Goal: Communication & Community: Share content

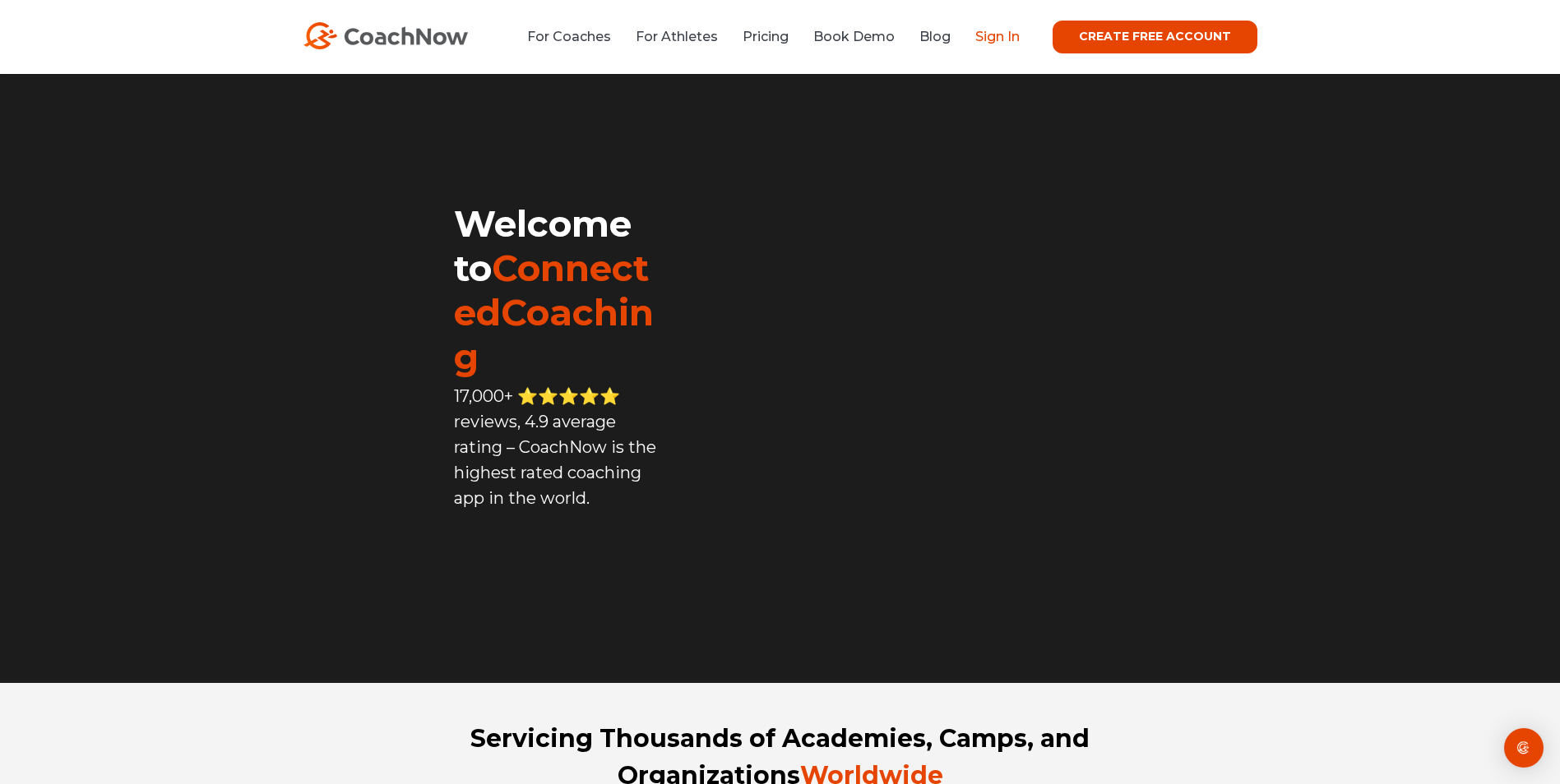
click at [992, 37] on link "Sign In" at bounding box center [997, 37] width 45 height 16
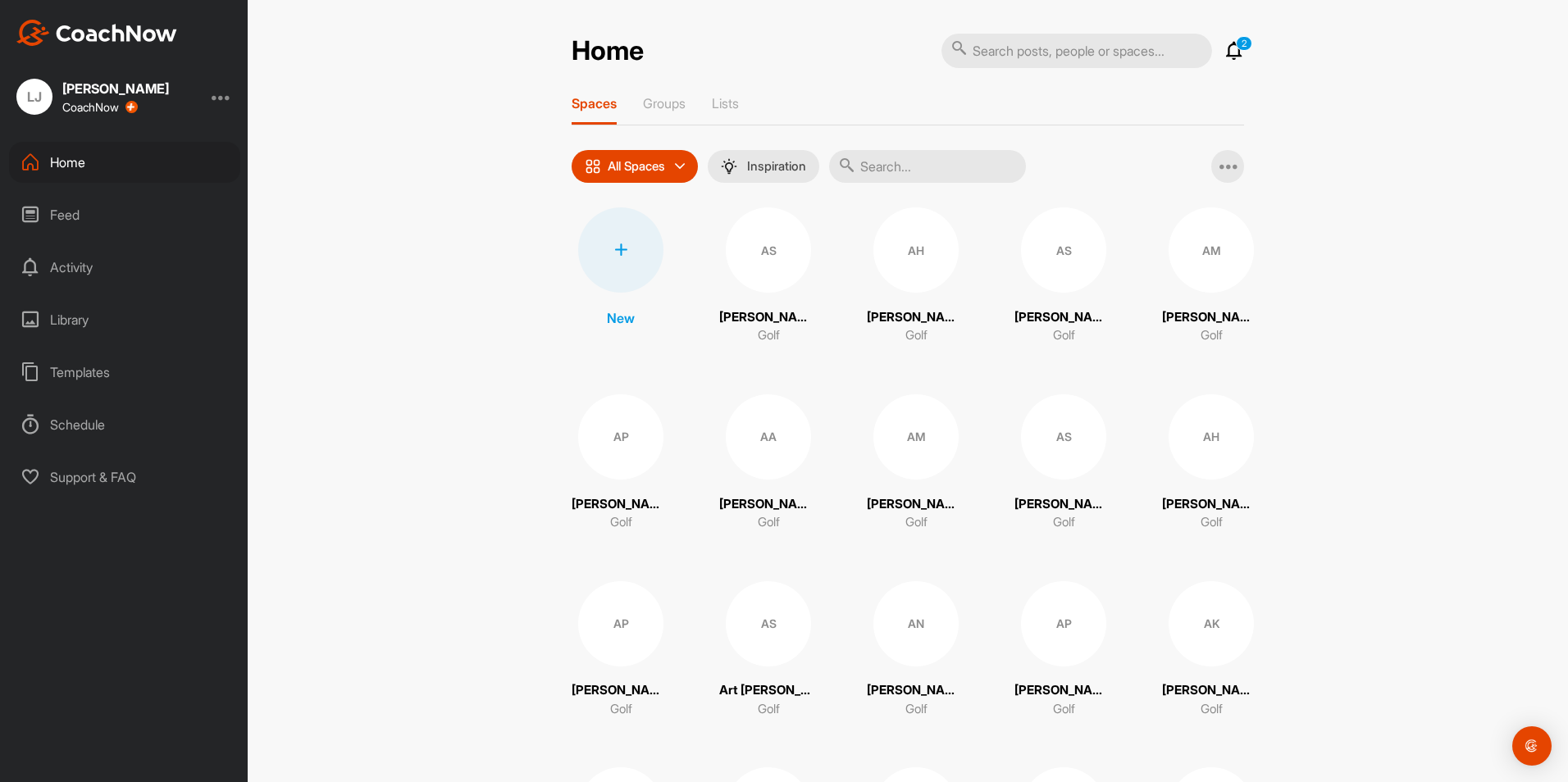
click at [882, 167] on input "text" at bounding box center [927, 166] width 196 height 33
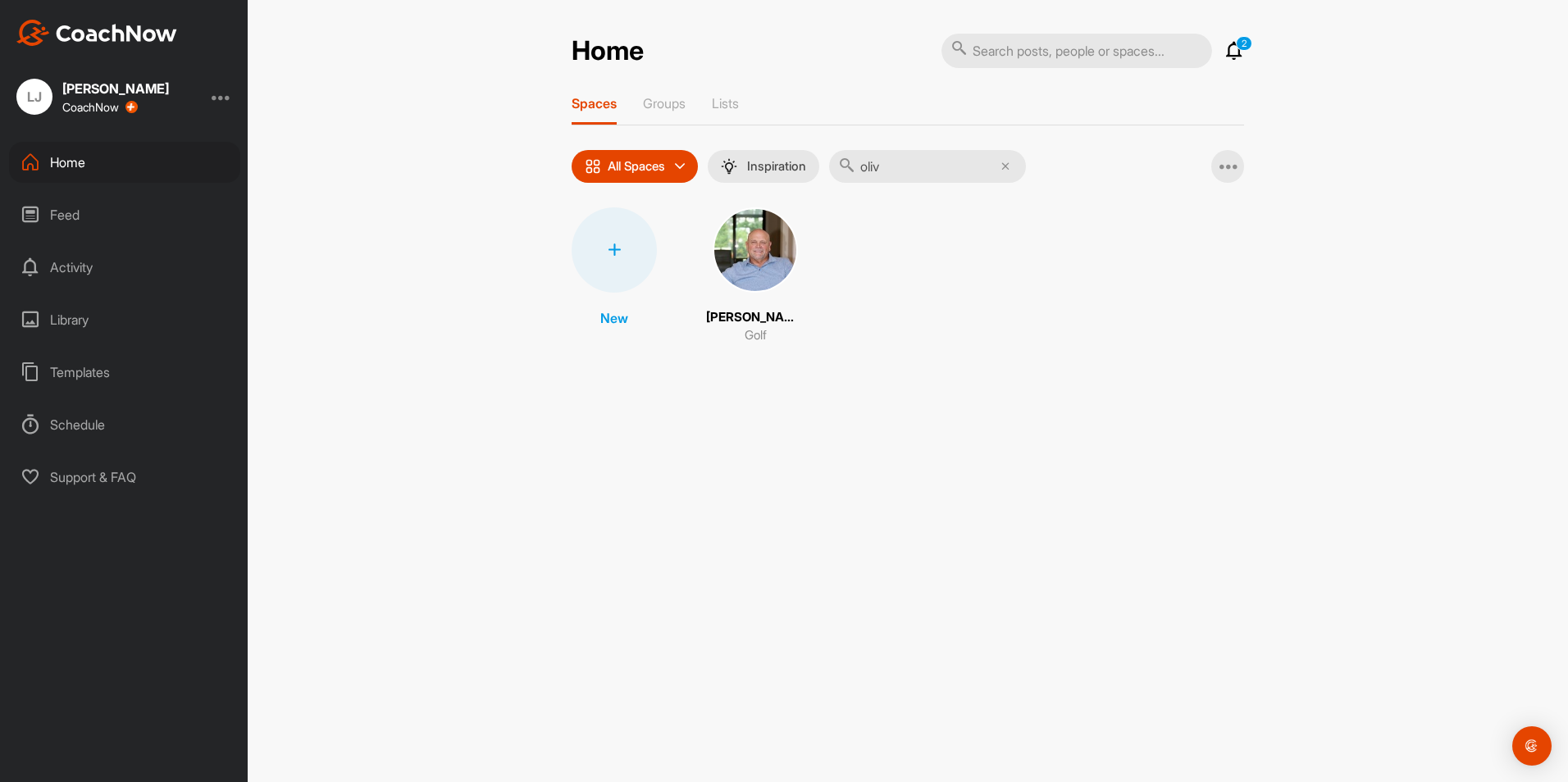
type input "oliv"
click at [754, 260] on img at bounding box center [755, 250] width 85 height 85
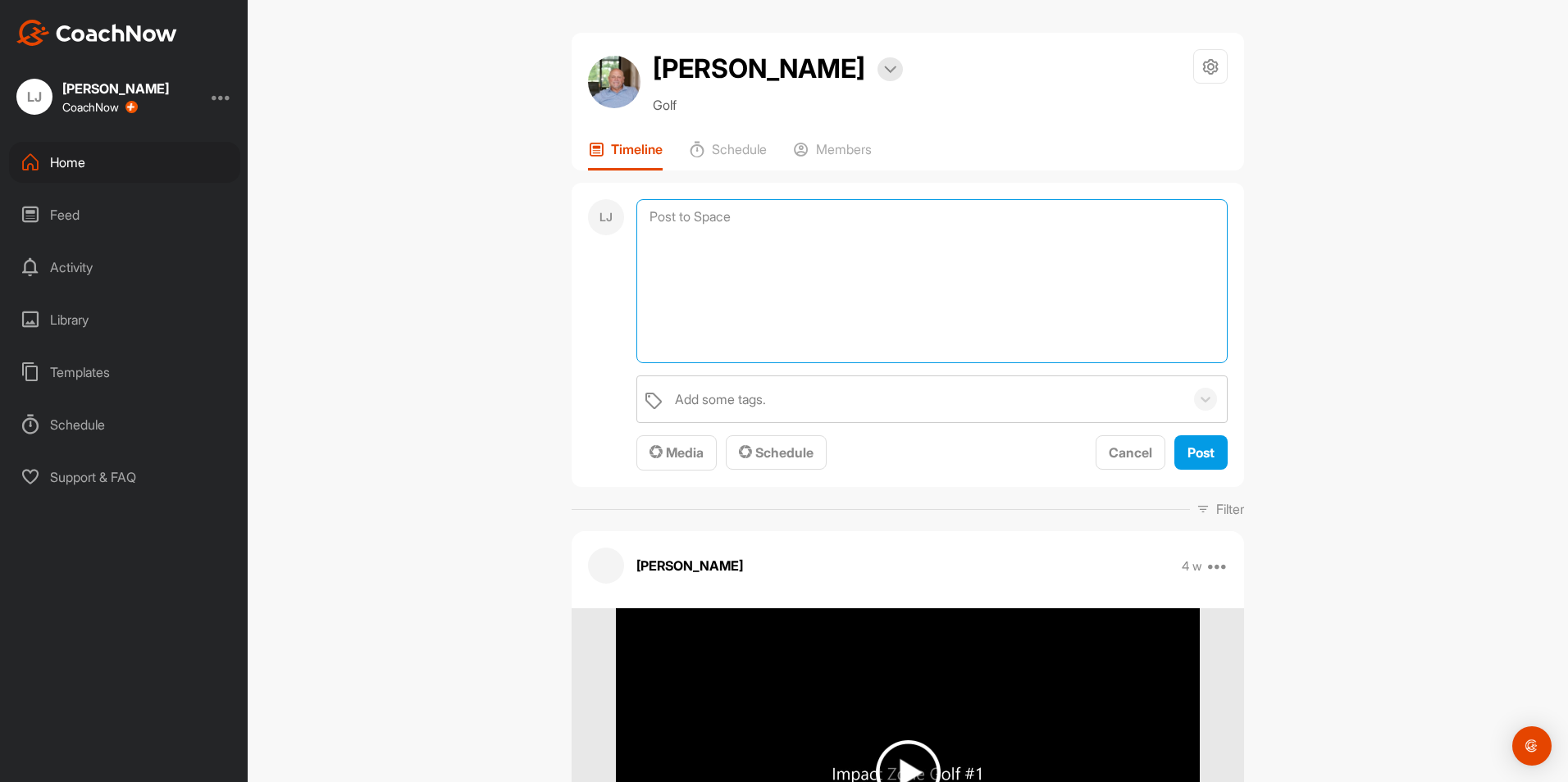
click at [704, 212] on textarea at bounding box center [931, 281] width 591 height 164
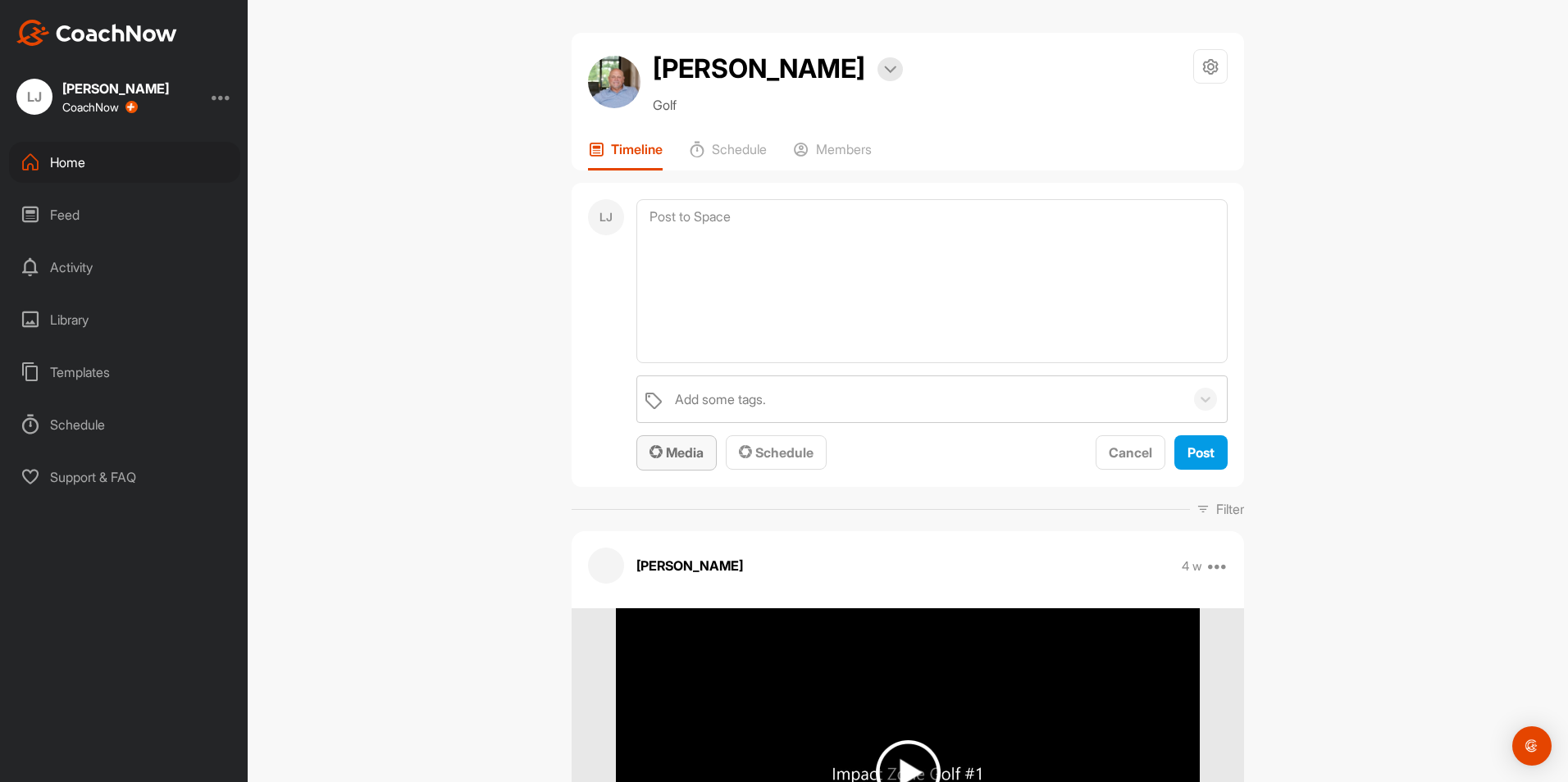
click at [678, 459] on span "Media" at bounding box center [676, 452] width 54 height 17
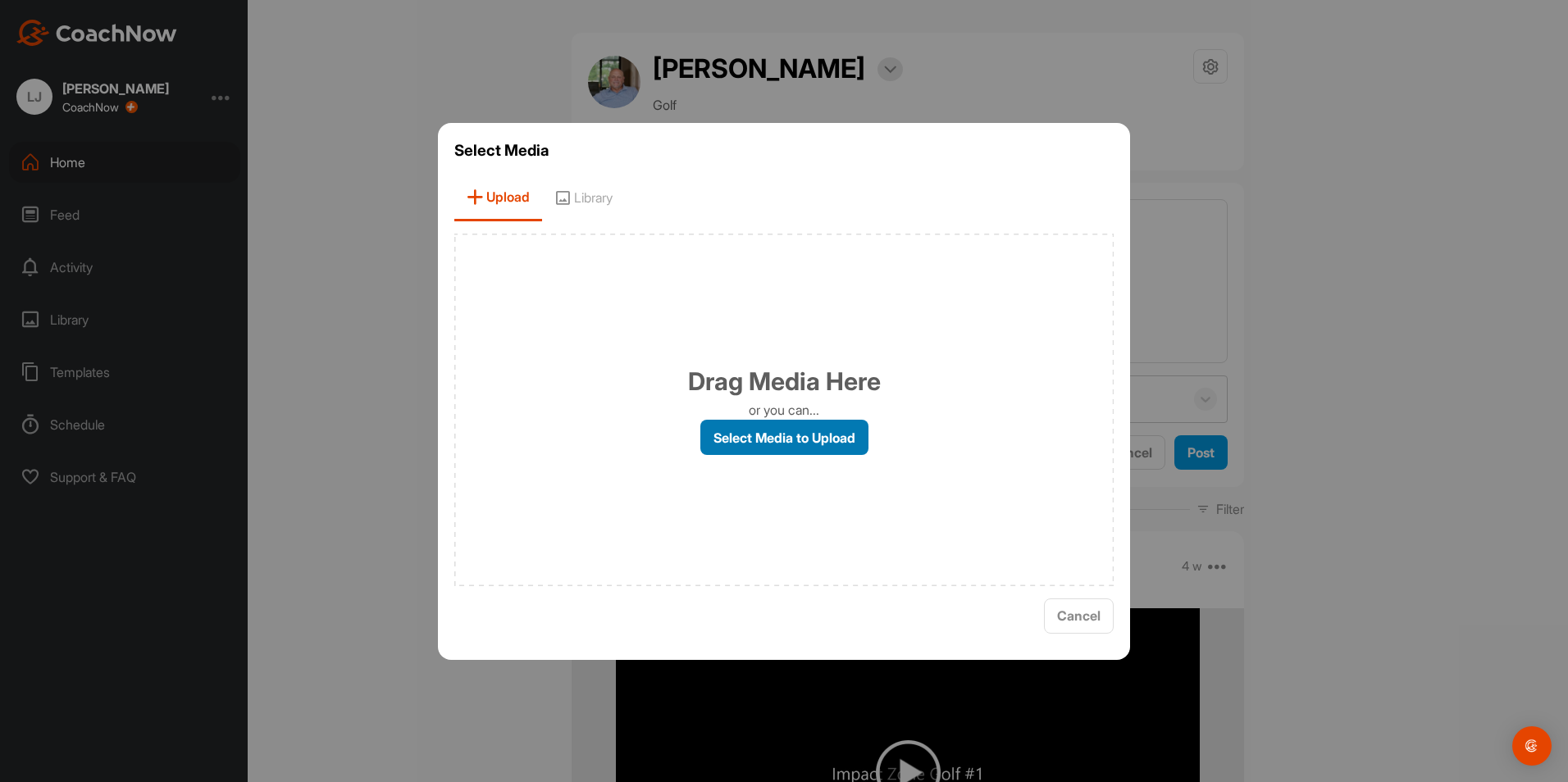
click at [753, 437] on label "Select Media to Upload" at bounding box center [784, 437] width 168 height 36
click at [0, 0] on input "Select Media to Upload" at bounding box center [0, 0] width 0 height 0
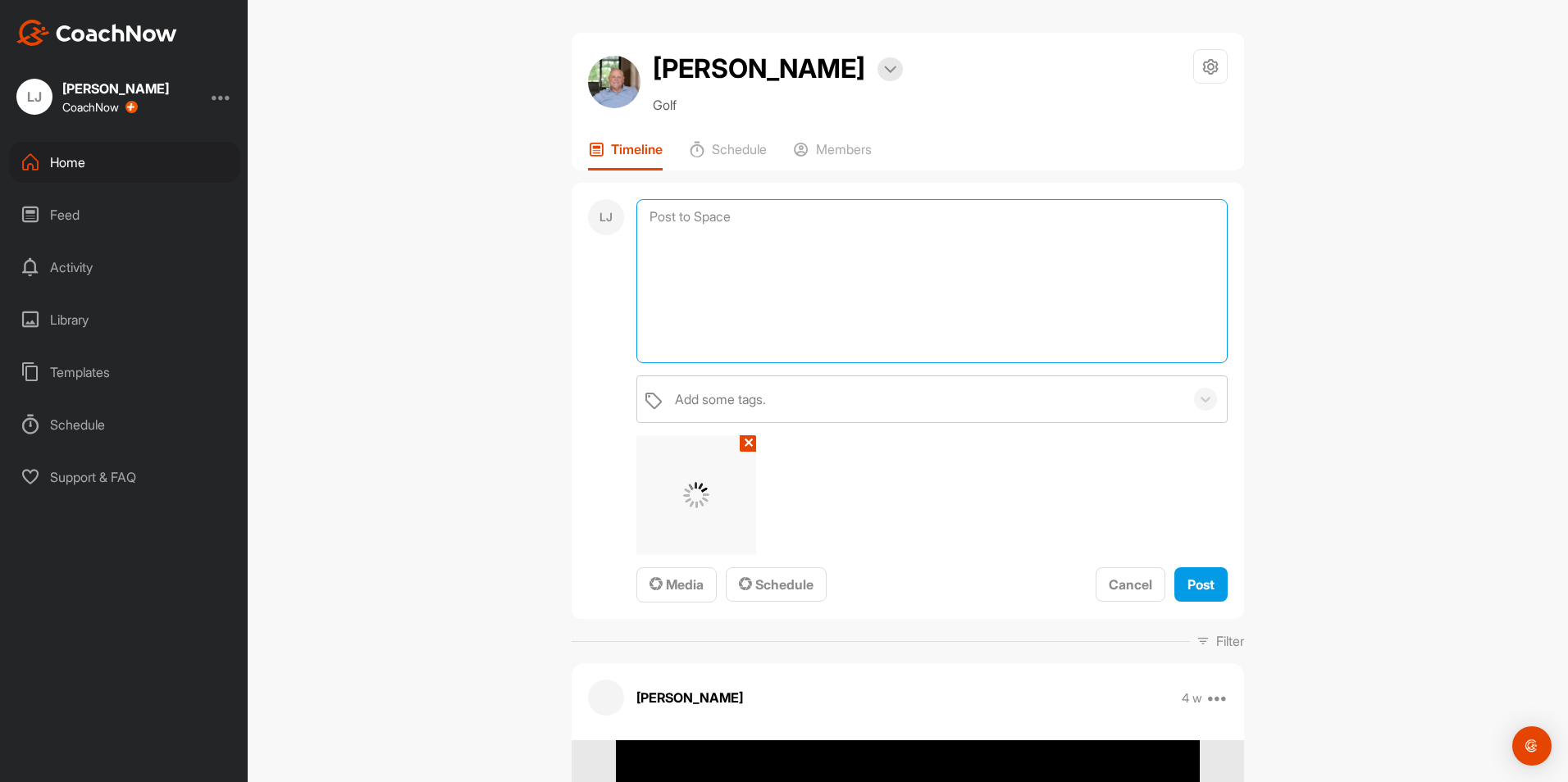
click at [759, 243] on textarea at bounding box center [931, 281] width 591 height 164
type textarea "Learning how to release the club."
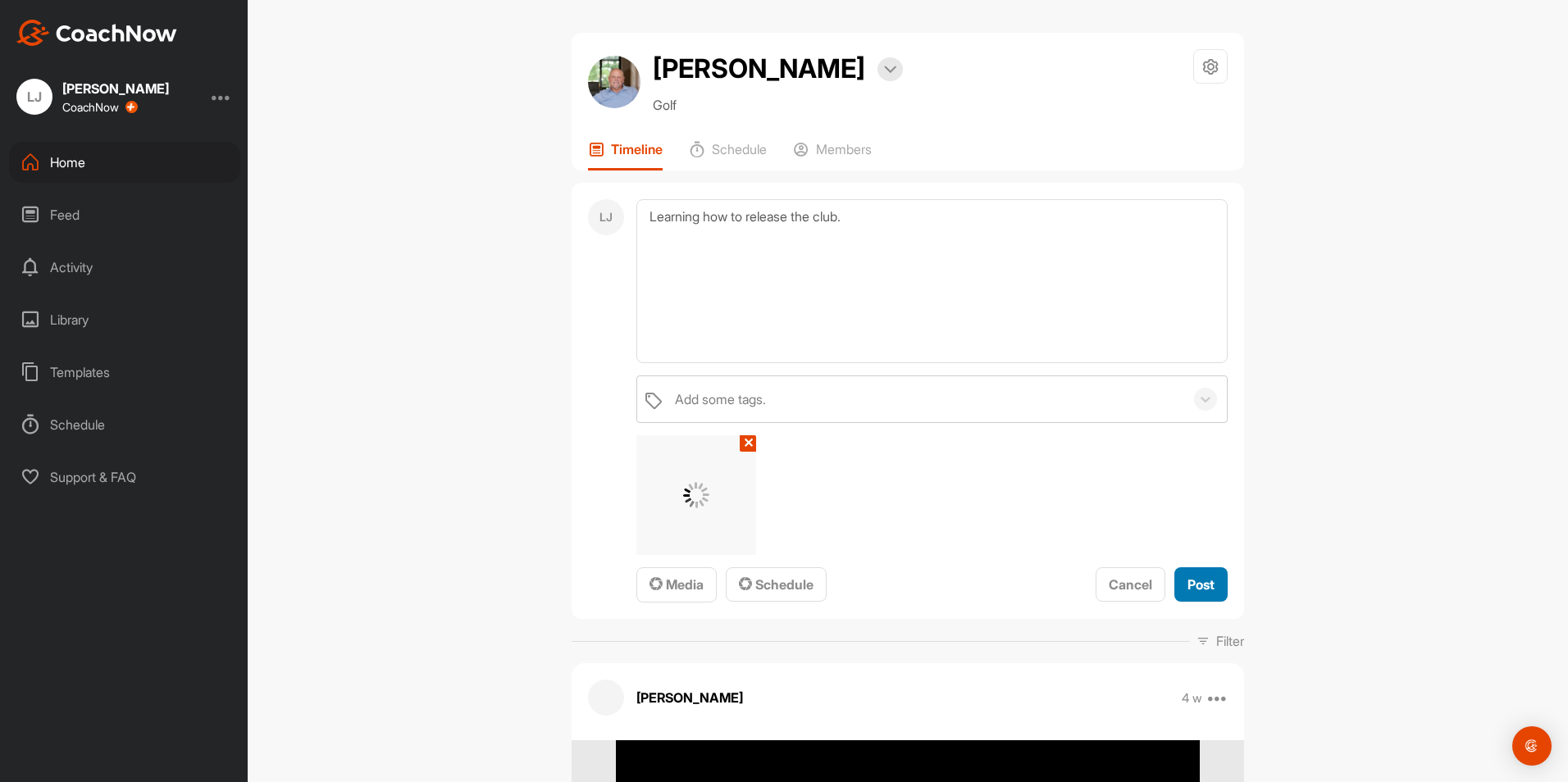
click at [1193, 583] on span "Post" at bounding box center [1200, 585] width 27 height 17
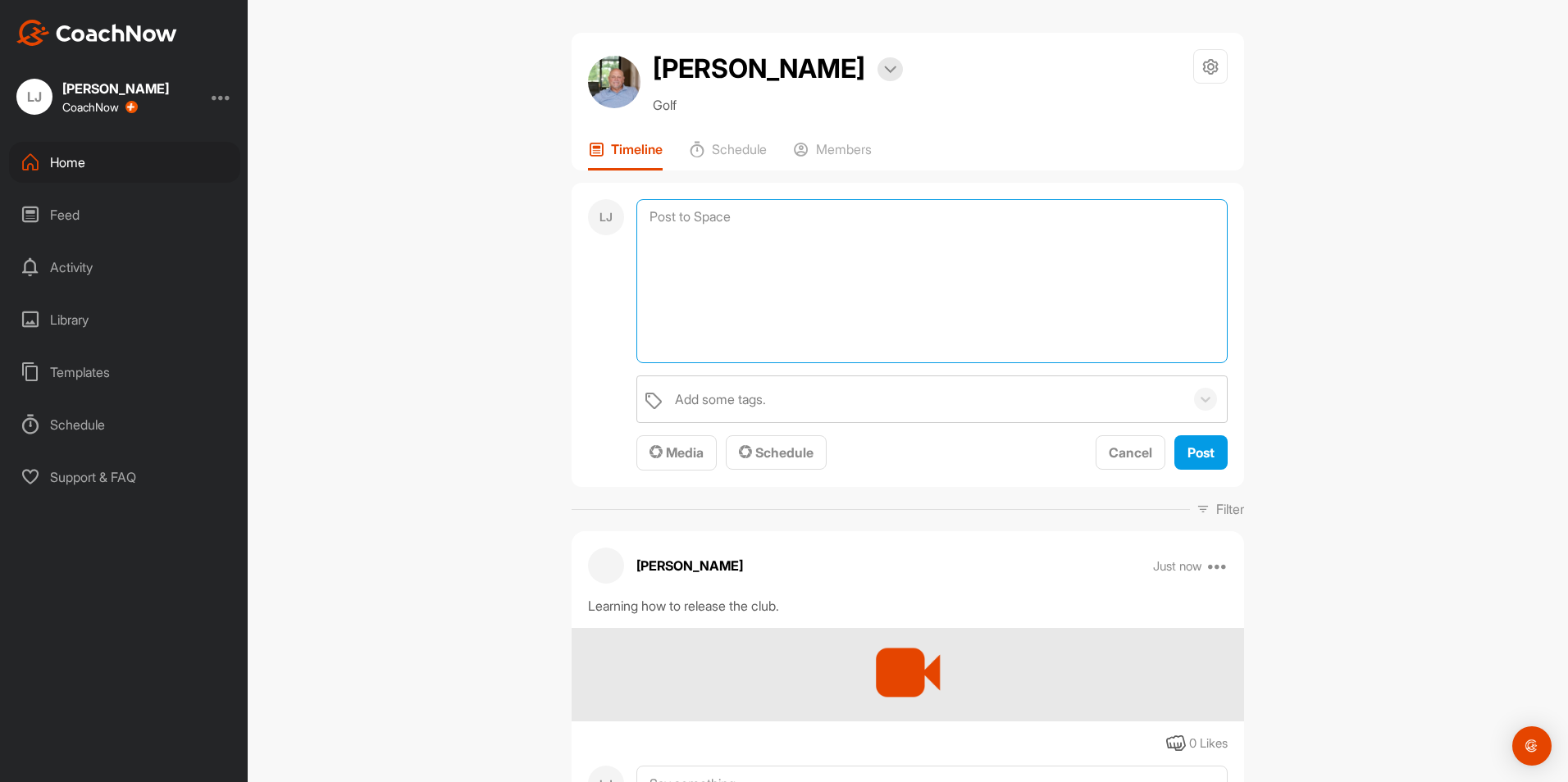
click at [707, 218] on textarea at bounding box center [931, 281] width 591 height 164
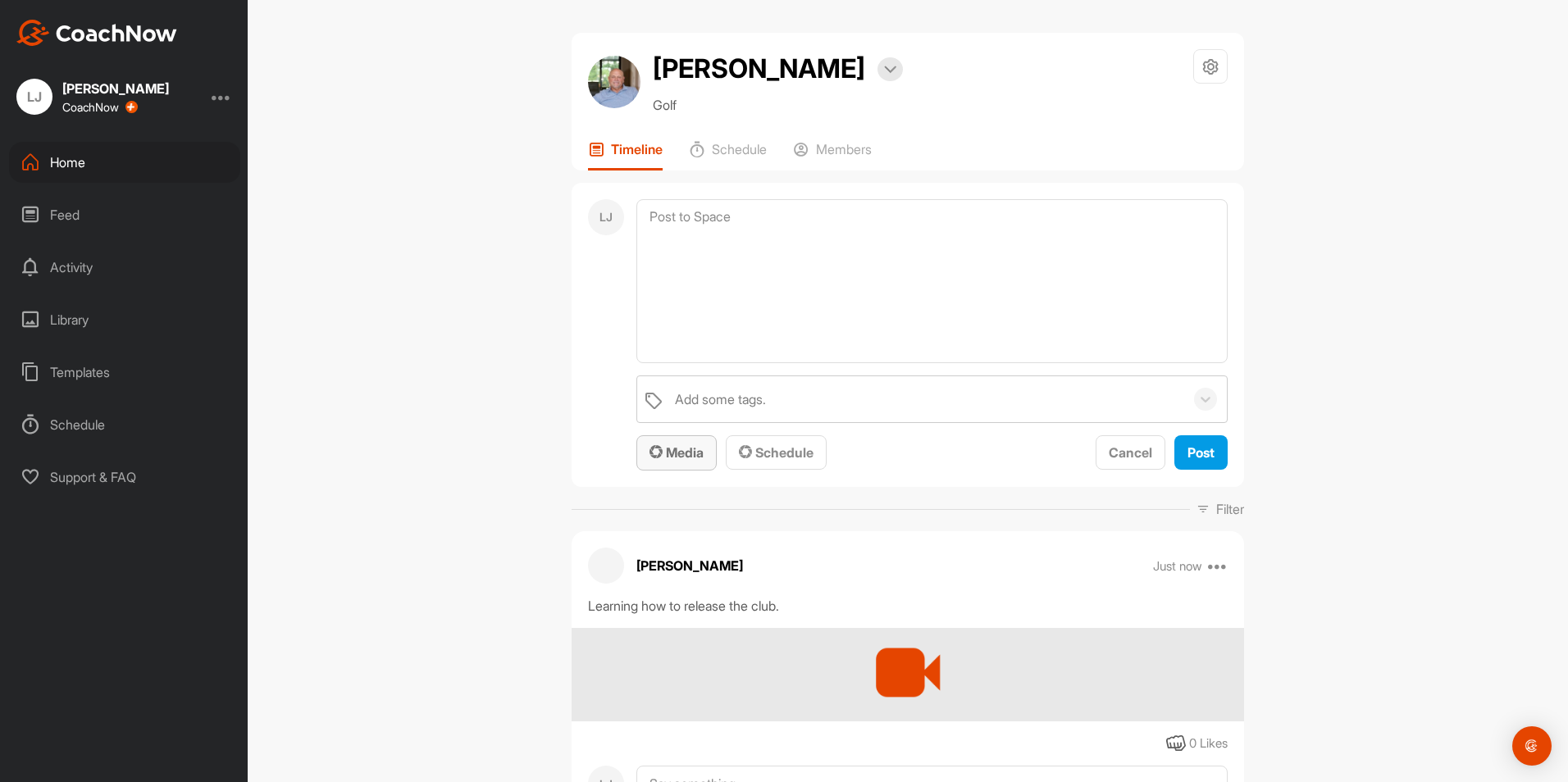
click at [681, 461] on div "Media" at bounding box center [676, 452] width 54 height 20
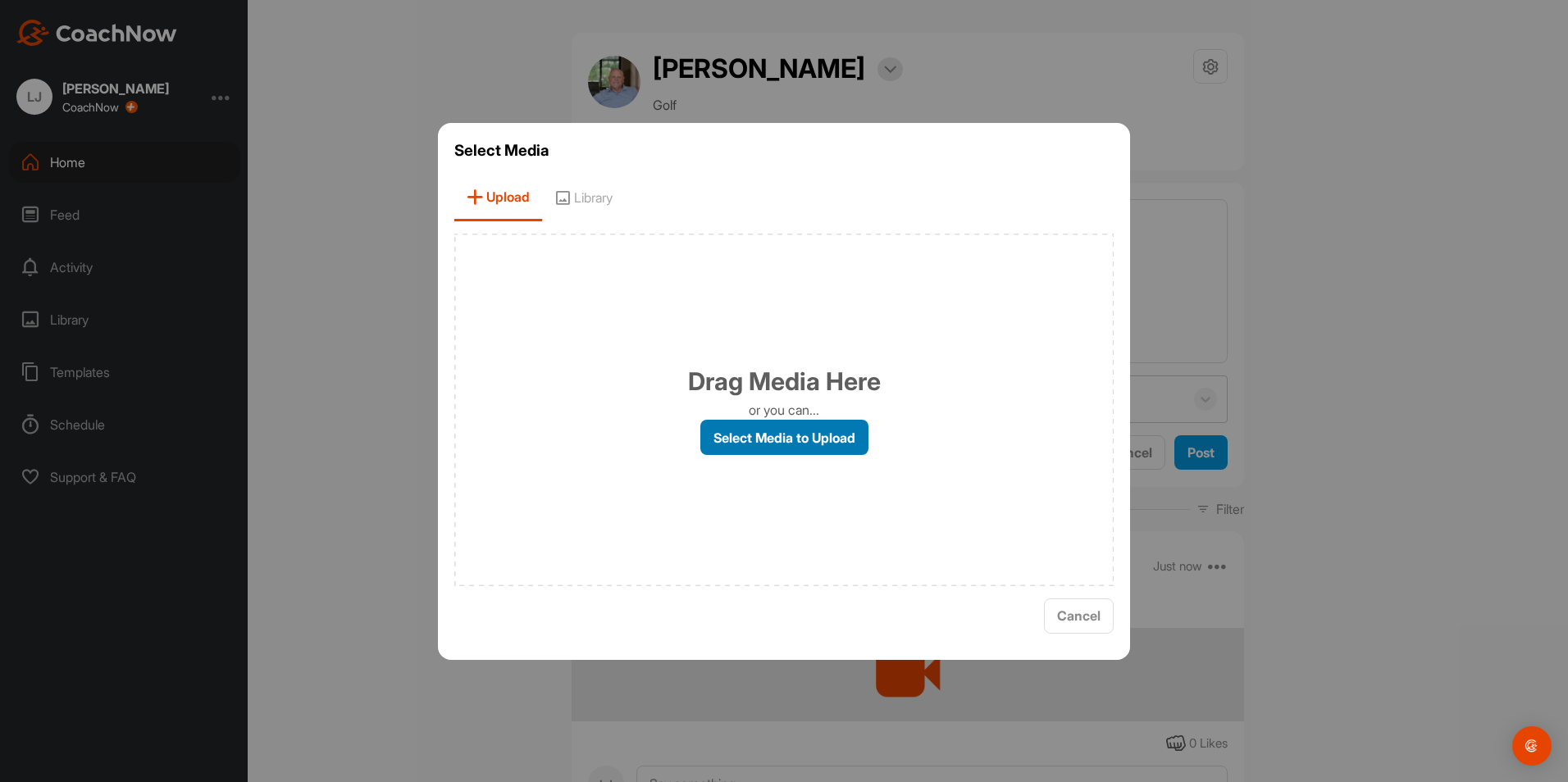
click at [766, 430] on label "Select Media to Upload" at bounding box center [784, 437] width 168 height 36
click at [0, 0] on input "Select Media to Upload" at bounding box center [0, 0] width 0 height 0
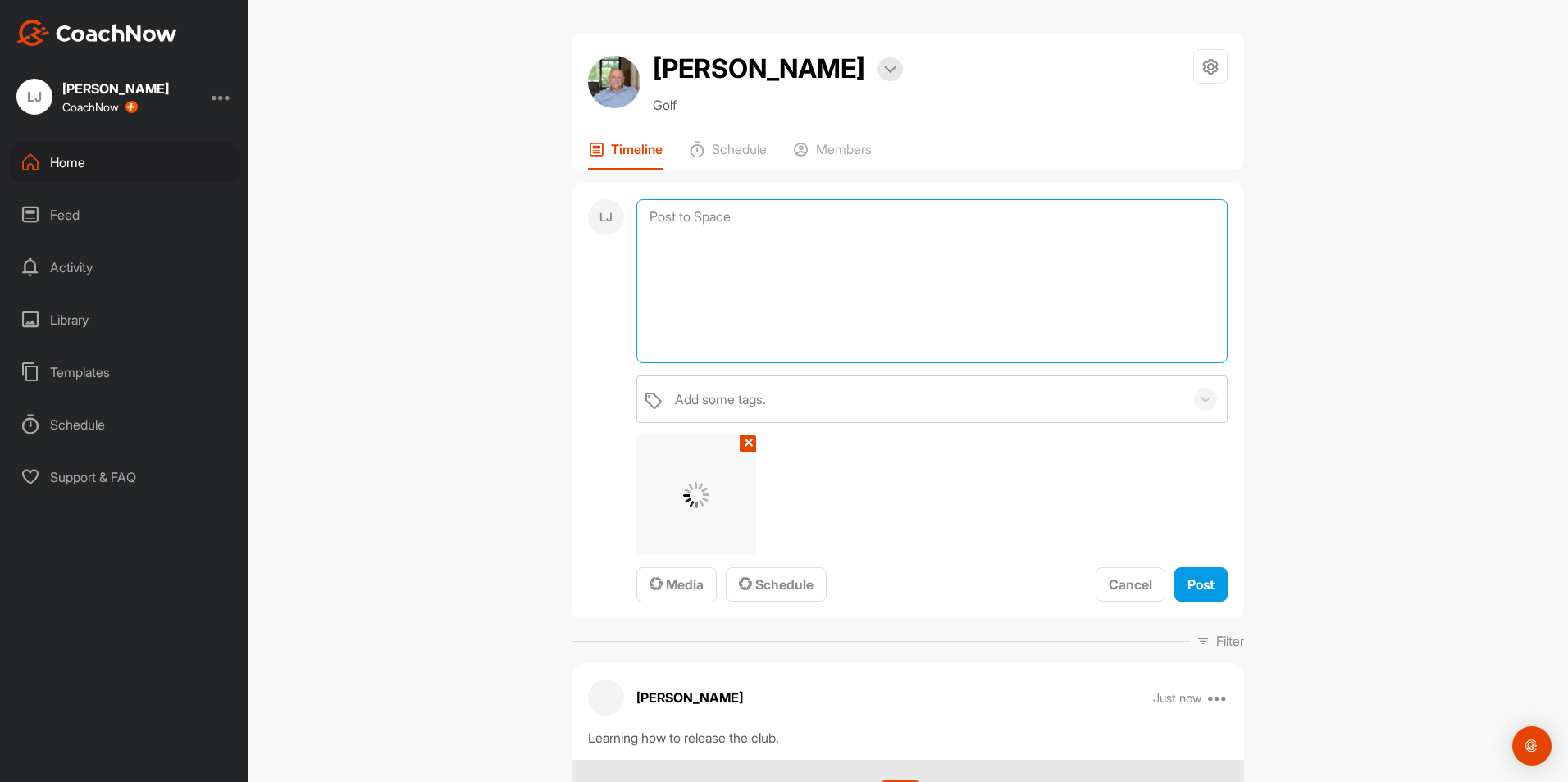
click at [726, 237] on textarea at bounding box center [931, 281] width 591 height 164
type textarea "Screw driver"
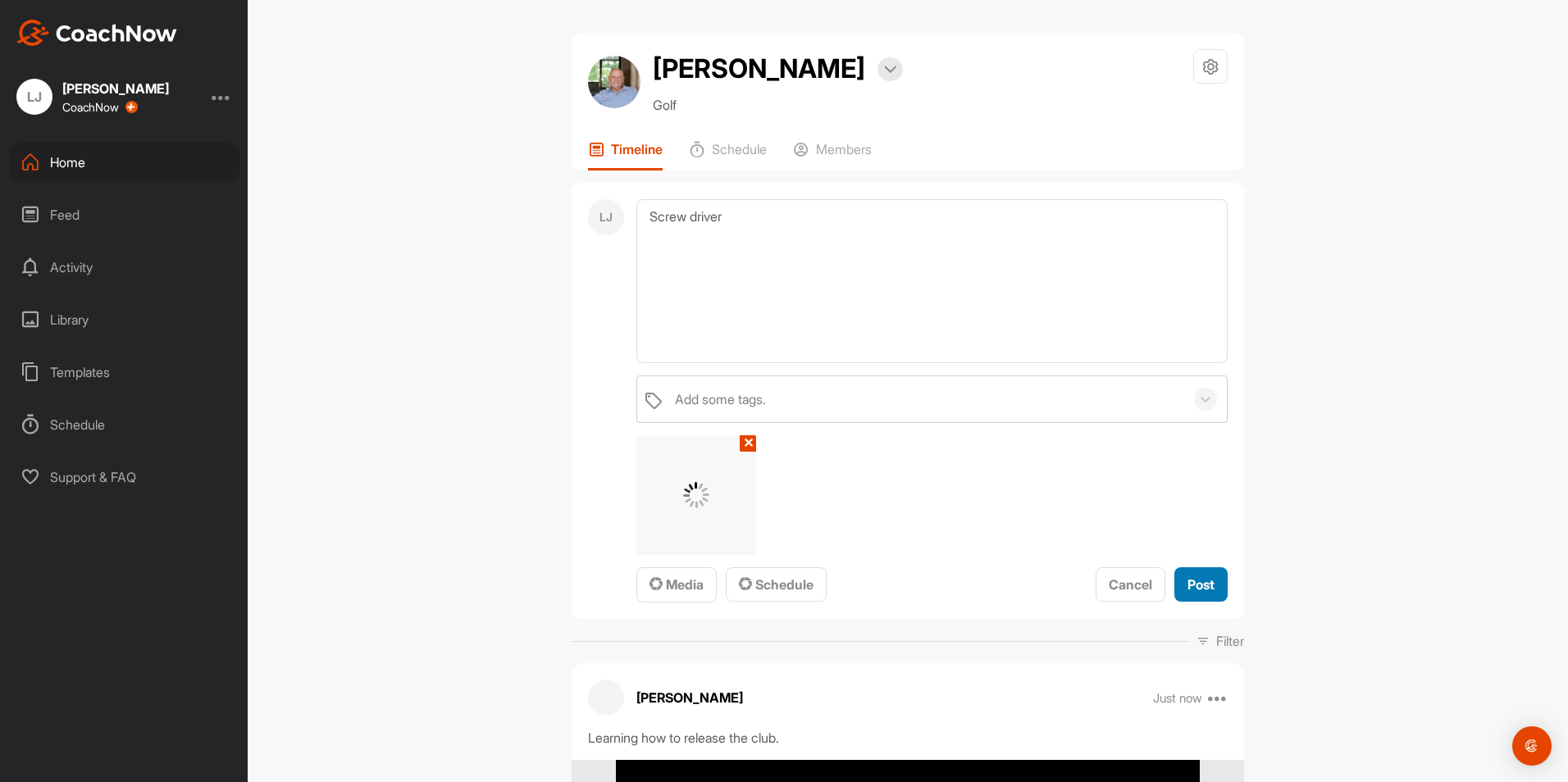
click at [1201, 582] on span "Post" at bounding box center [1200, 585] width 27 height 17
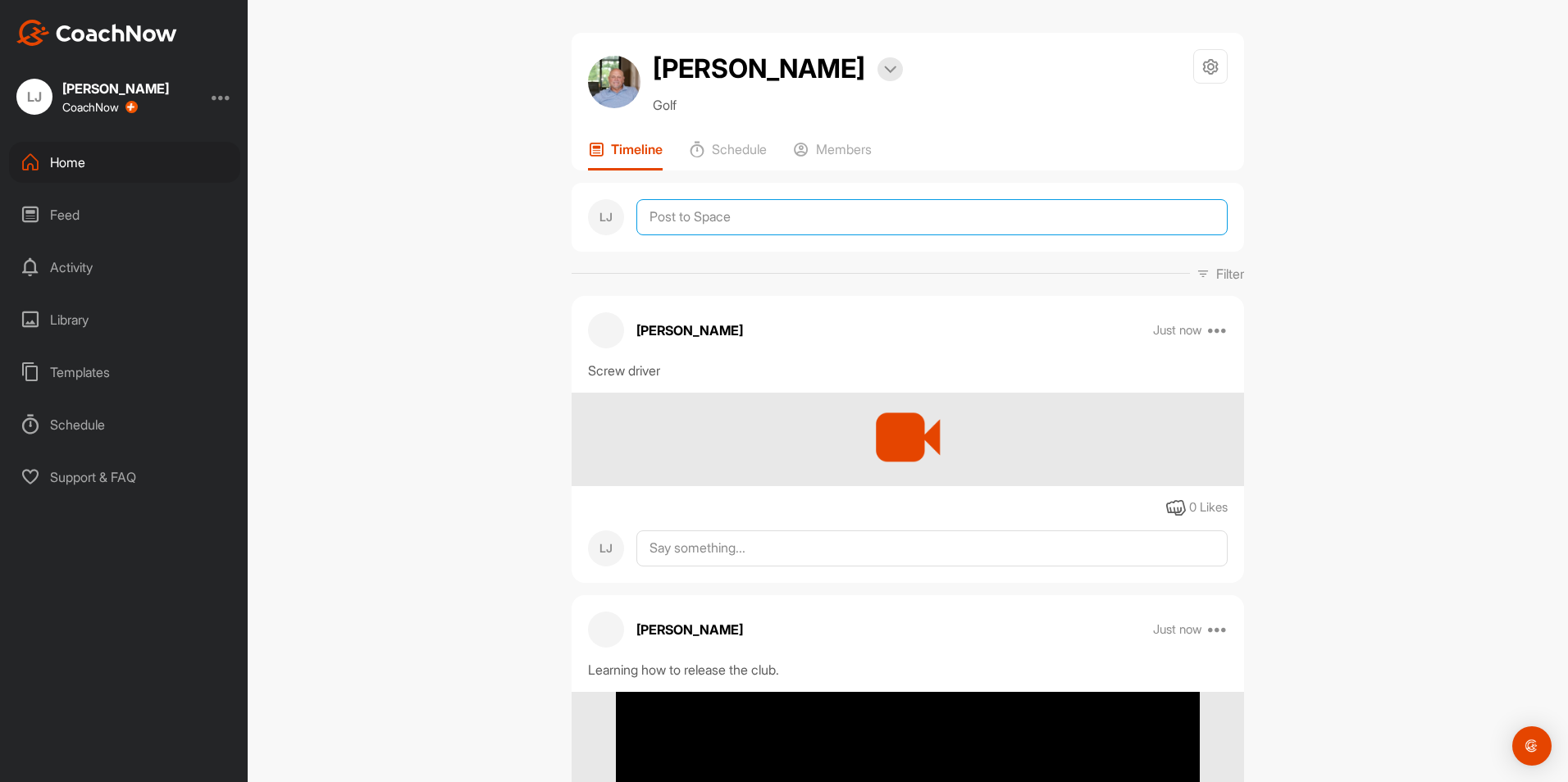
click at [696, 214] on textarea at bounding box center [931, 217] width 591 height 37
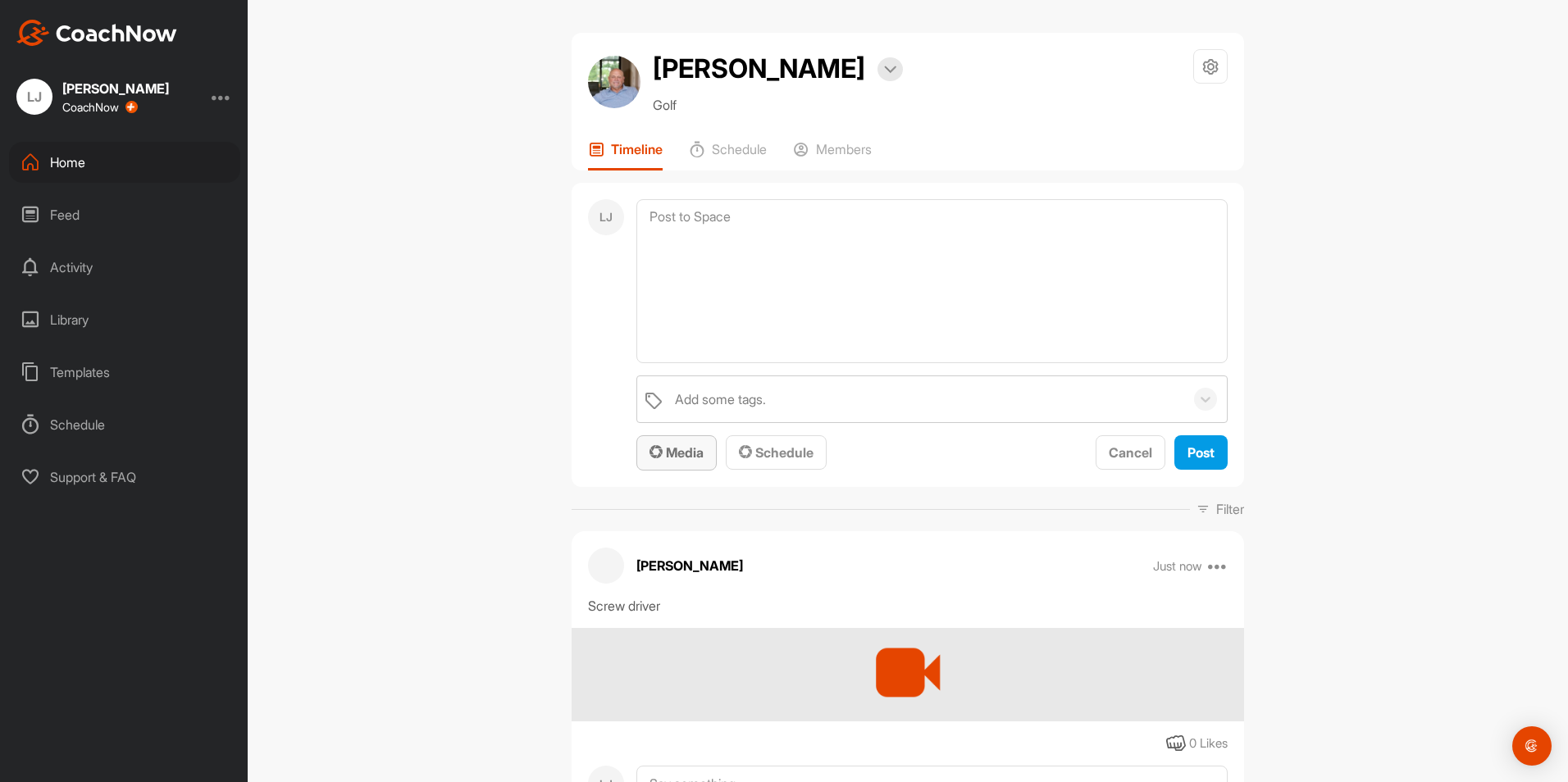
click at [662, 457] on span "Media" at bounding box center [676, 452] width 54 height 17
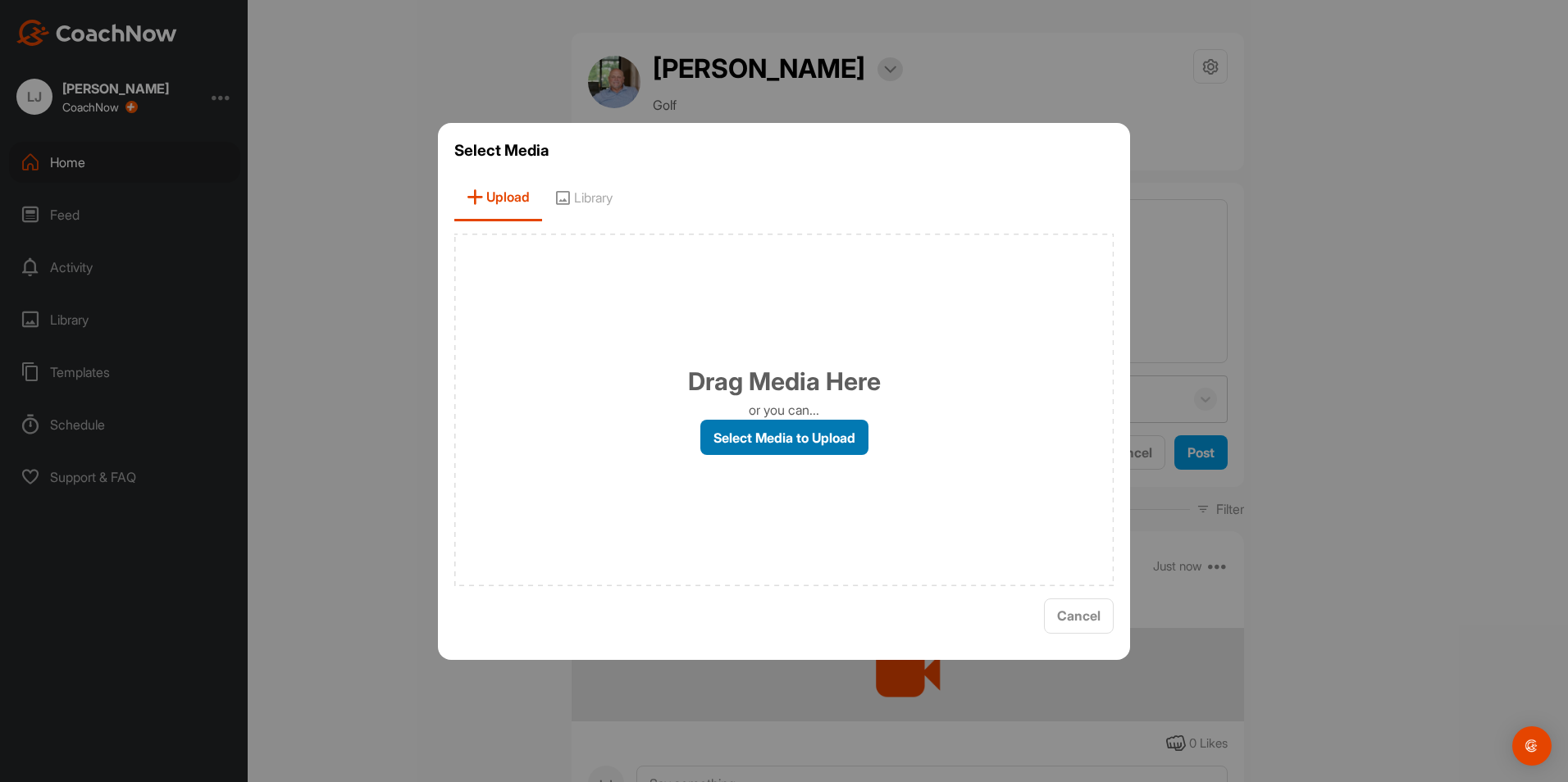
click at [753, 441] on label "Select Media to Upload" at bounding box center [784, 437] width 168 height 36
click at [0, 0] on input "Select Media to Upload" at bounding box center [0, 0] width 0 height 0
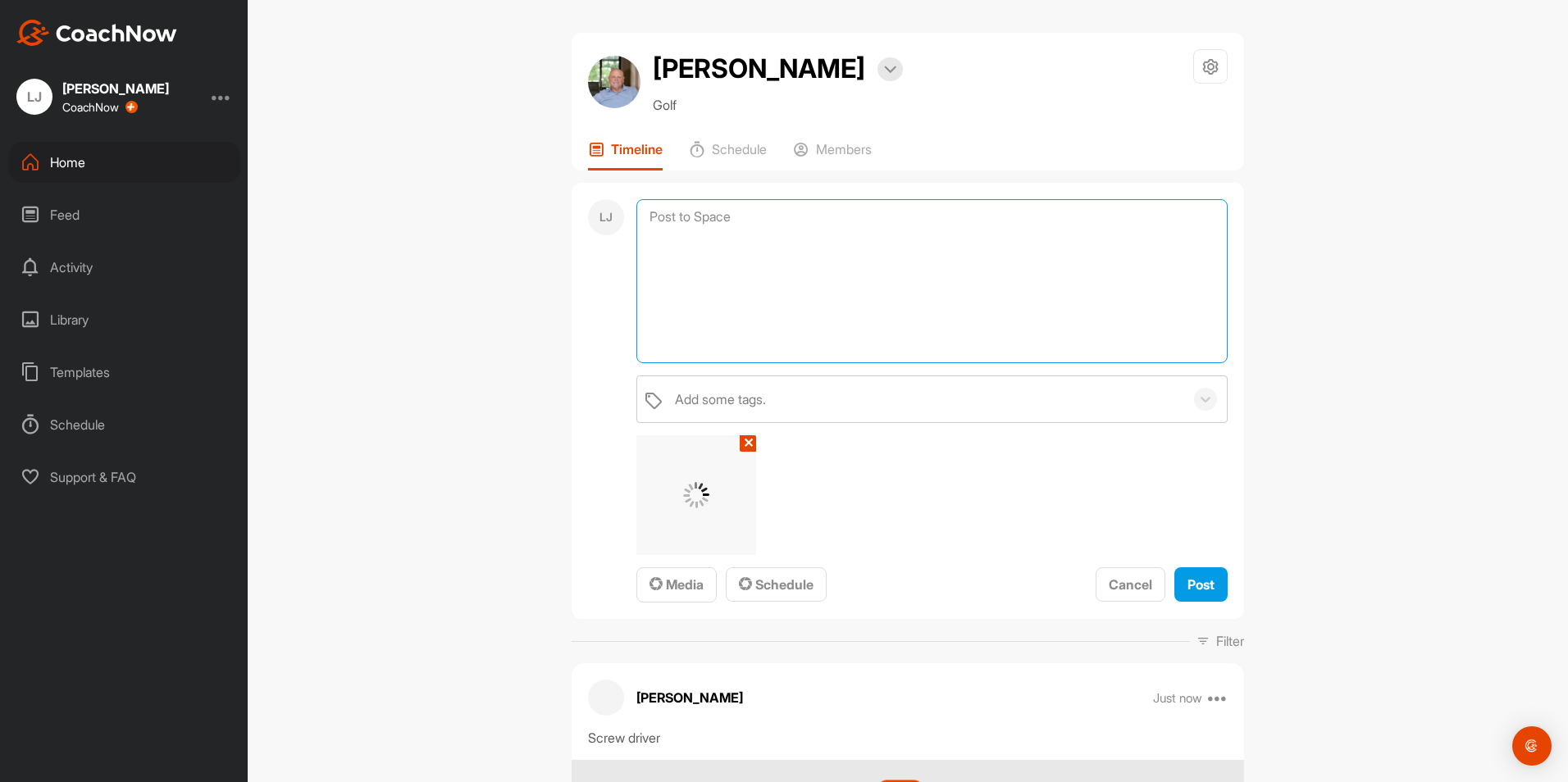
click at [728, 231] on textarea at bounding box center [931, 281] width 591 height 164
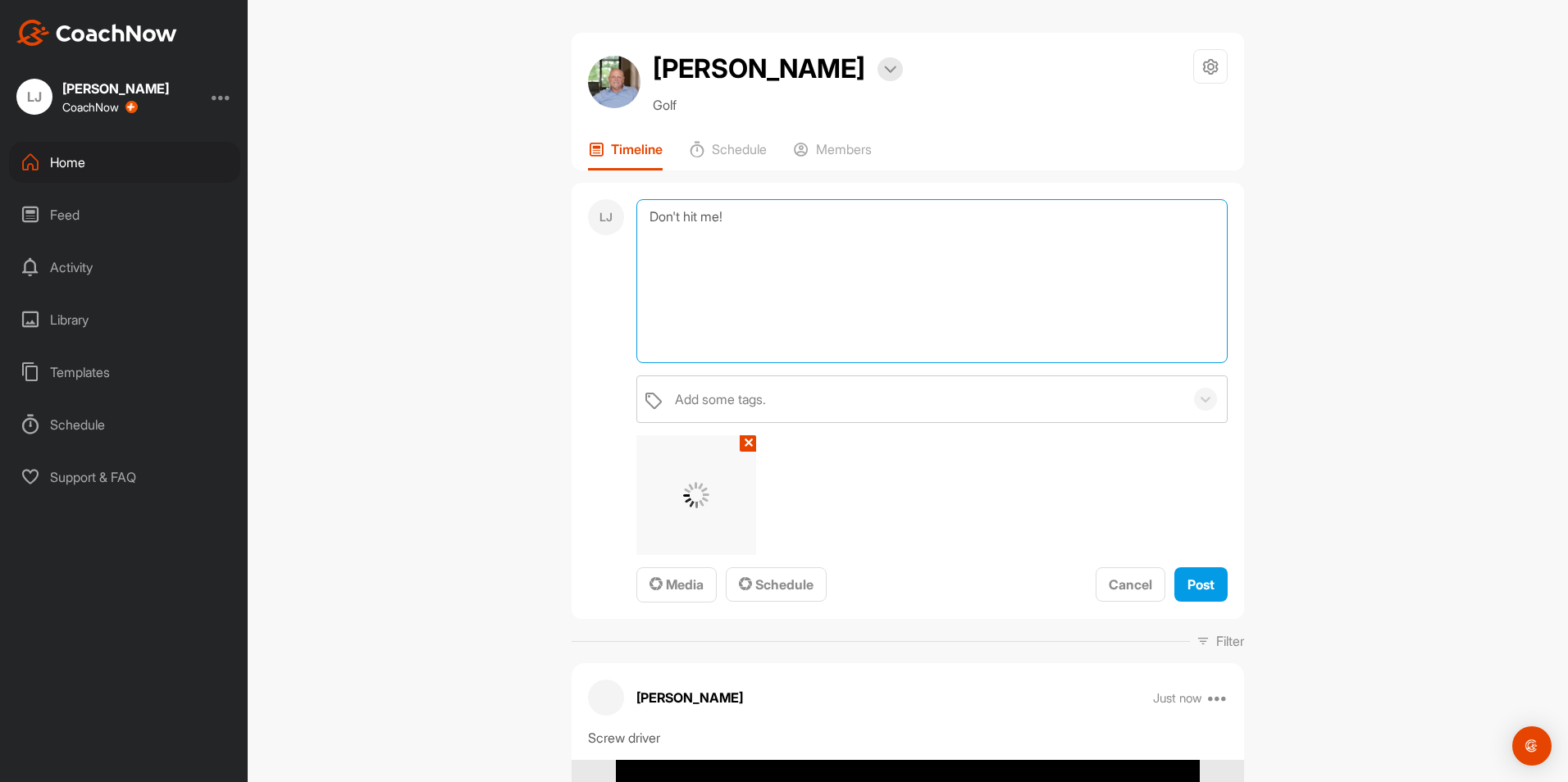
click at [868, 273] on textarea "Don't hit me!" at bounding box center [931, 281] width 591 height 164
type textarea "Don't hit me!"
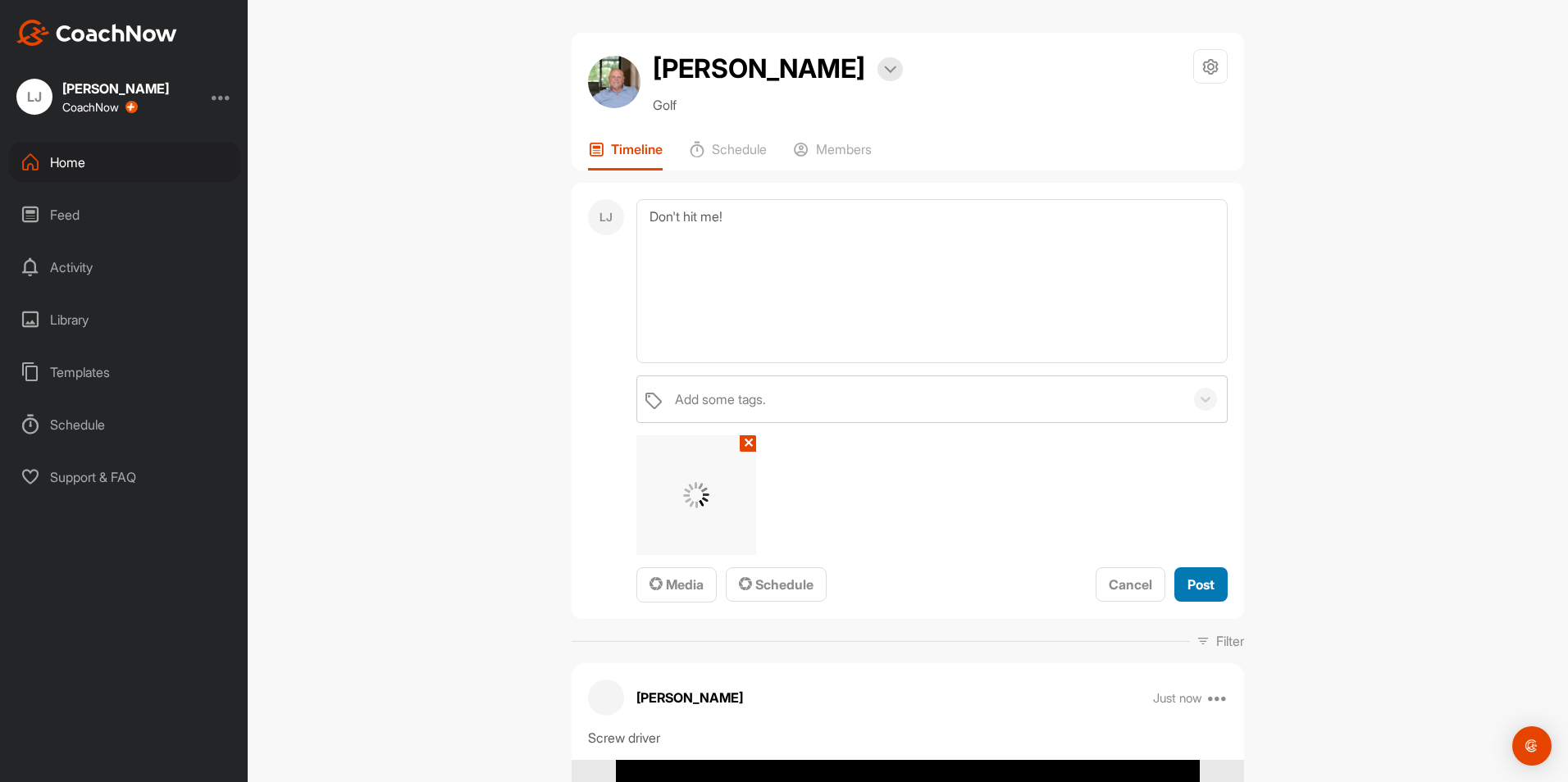
click at [1206, 587] on span "Post" at bounding box center [1200, 585] width 27 height 17
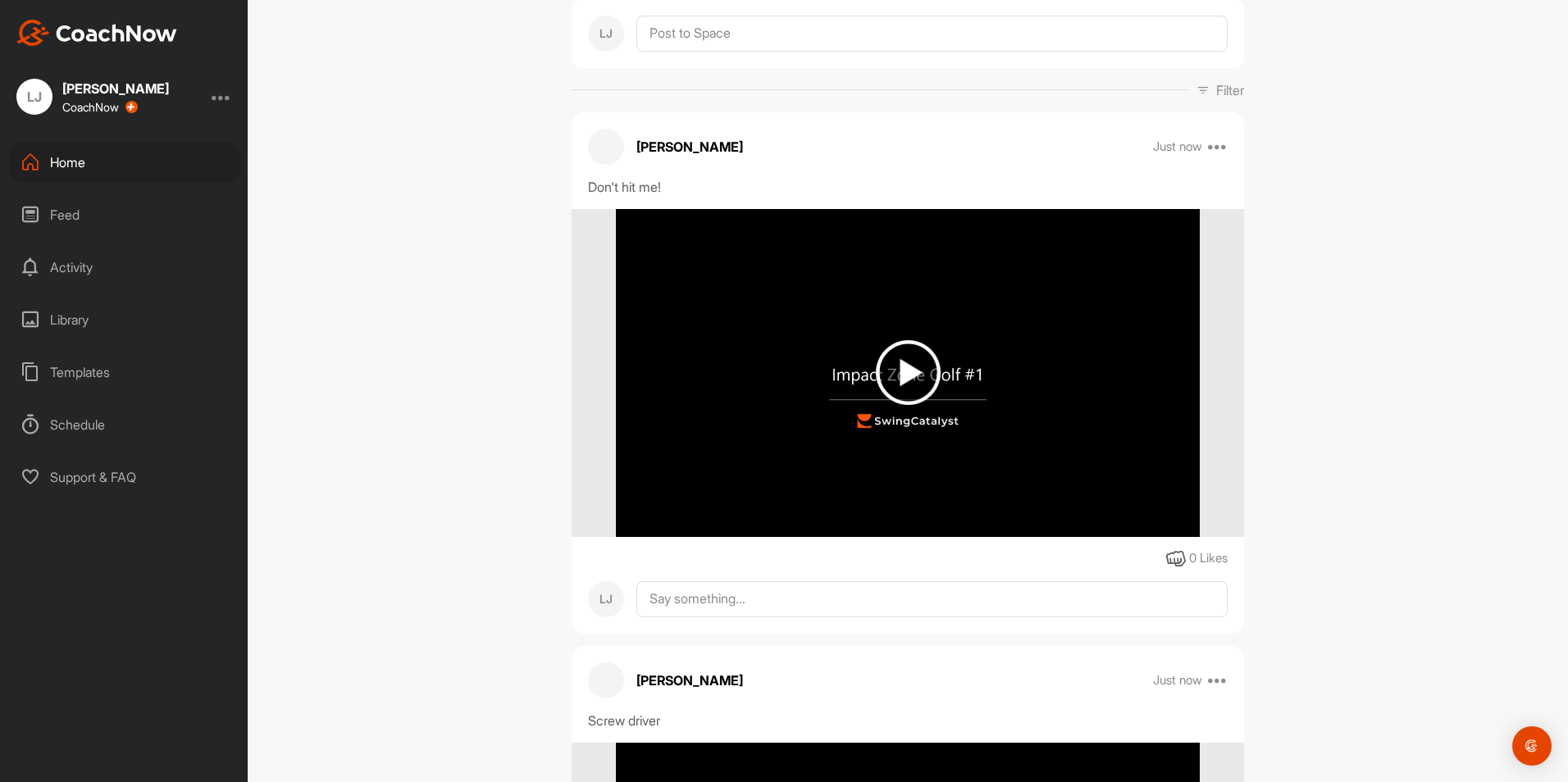
scroll to position [70, 0]
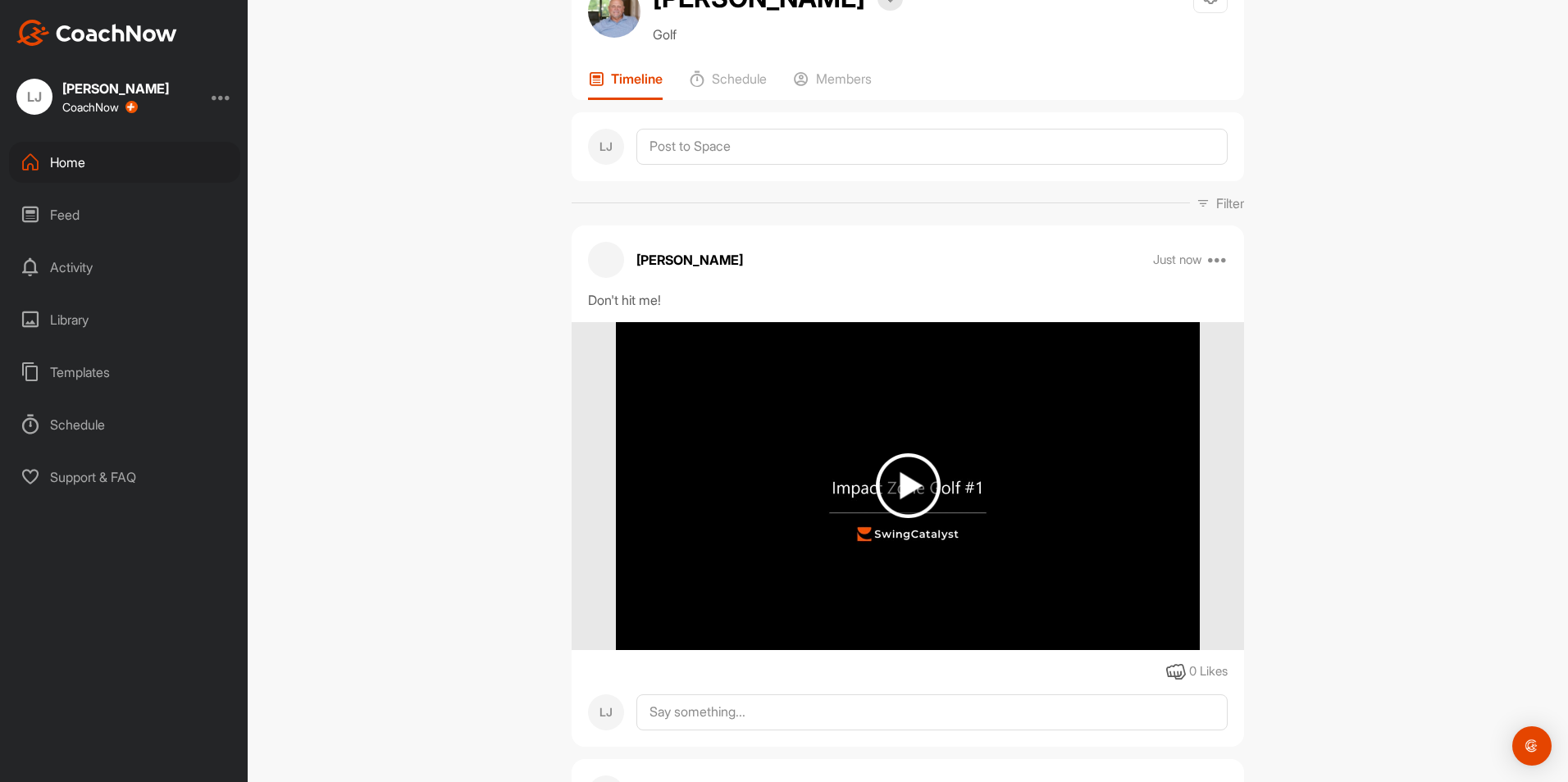
click at [897, 483] on img at bounding box center [908, 486] width 65 height 65
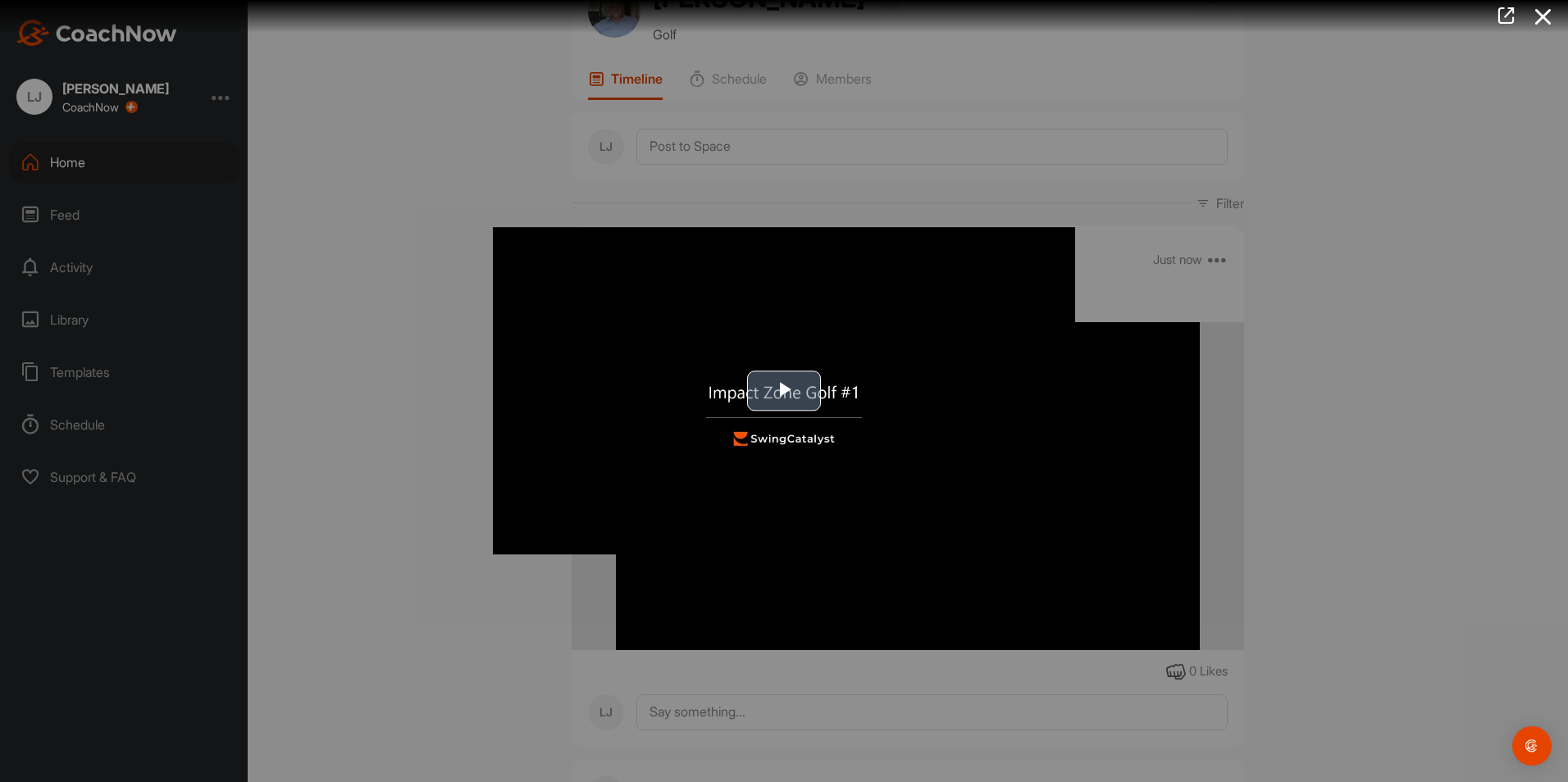
click at [784, 391] on span "Video Player" at bounding box center [784, 391] width 0 height 0
click at [1543, 16] on icon at bounding box center [1543, 17] width 38 height 31
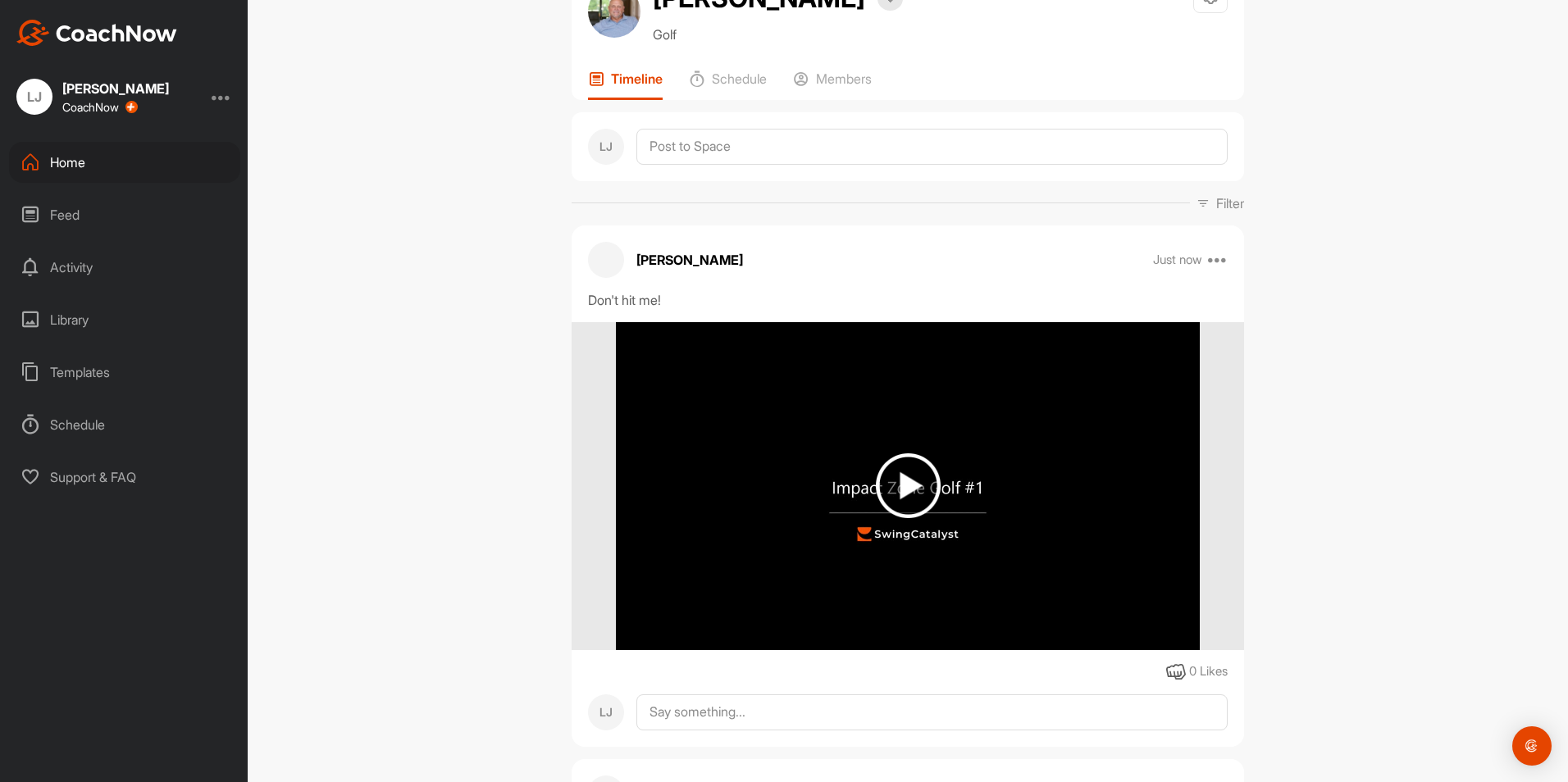
click at [92, 163] on div "Home" at bounding box center [124, 163] width 231 height 41
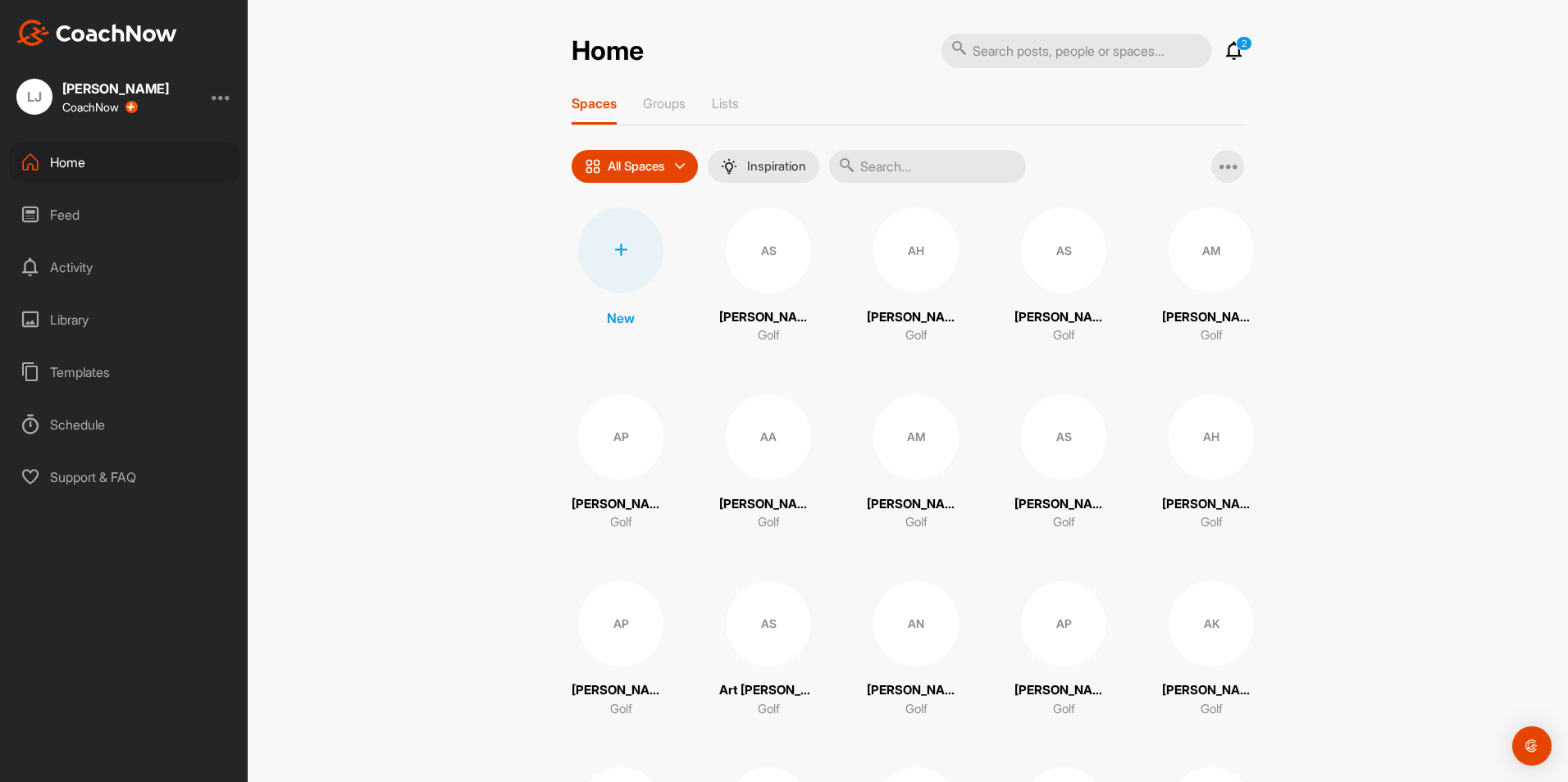
click at [901, 167] on input "text" at bounding box center [927, 166] width 196 height 33
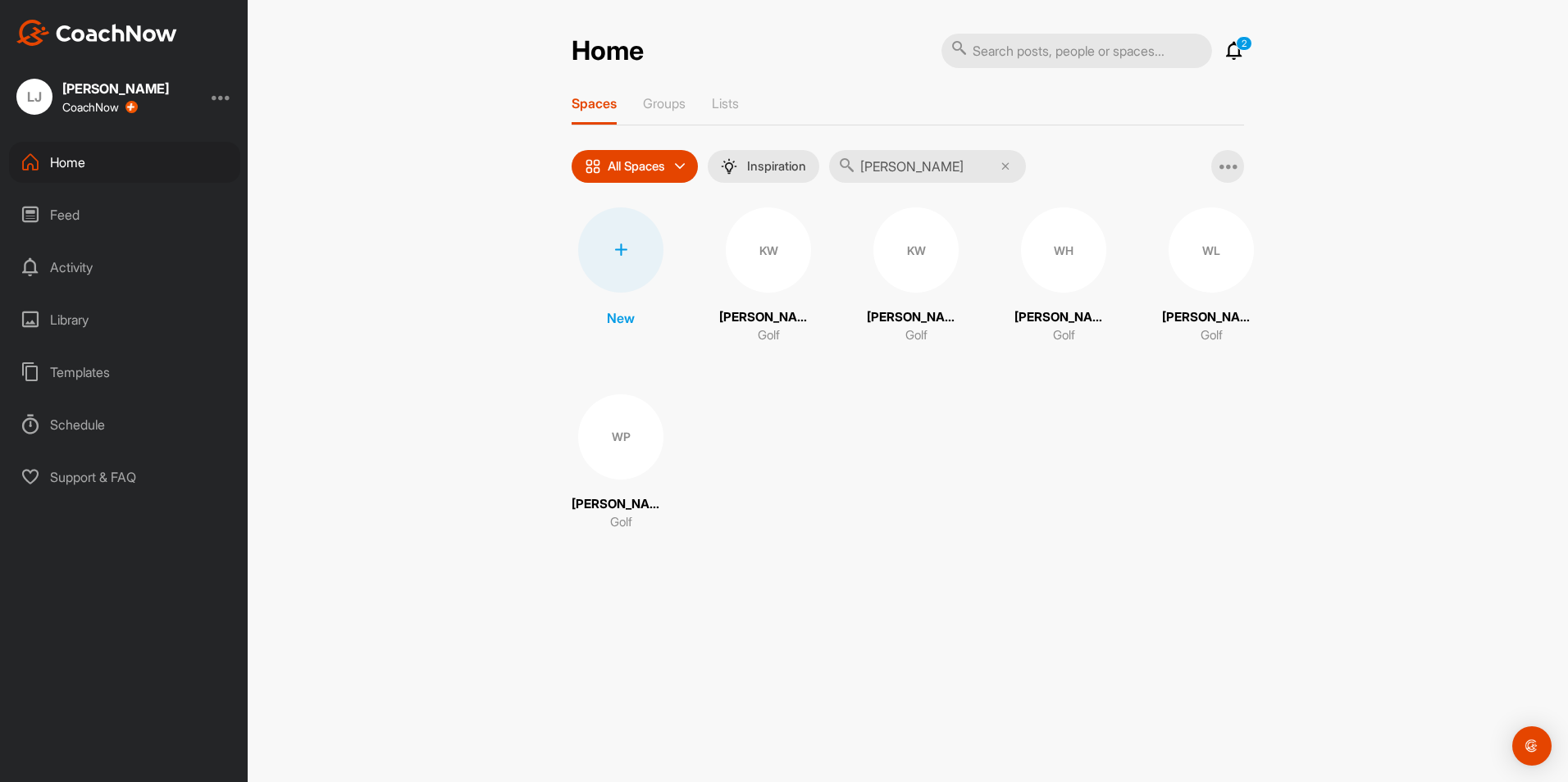
type input "[PERSON_NAME]"
click at [1207, 301] on div "[PERSON_NAME] Golf" at bounding box center [1212, 276] width 99 height 138
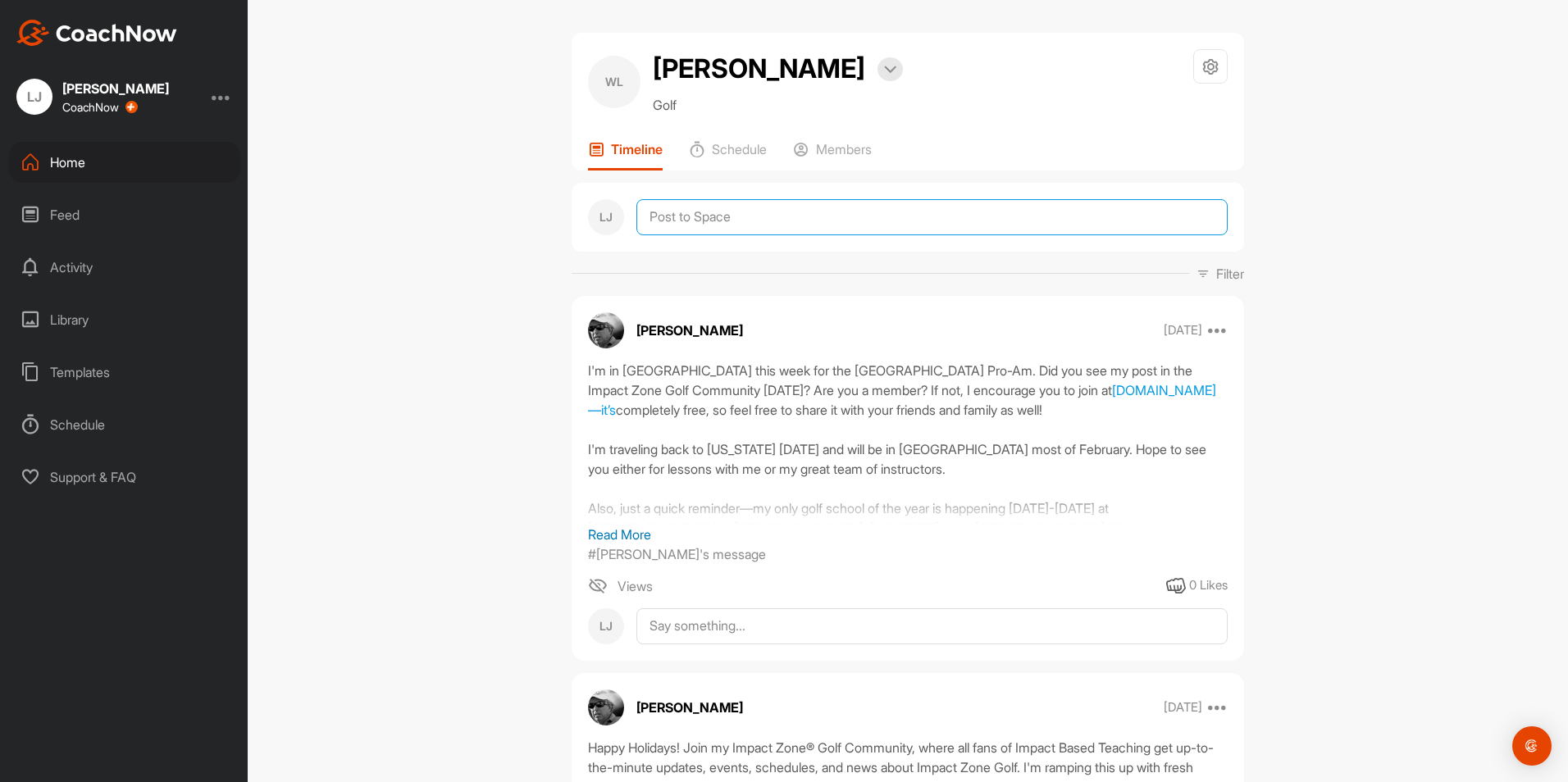
click at [730, 215] on textarea at bounding box center [931, 217] width 591 height 37
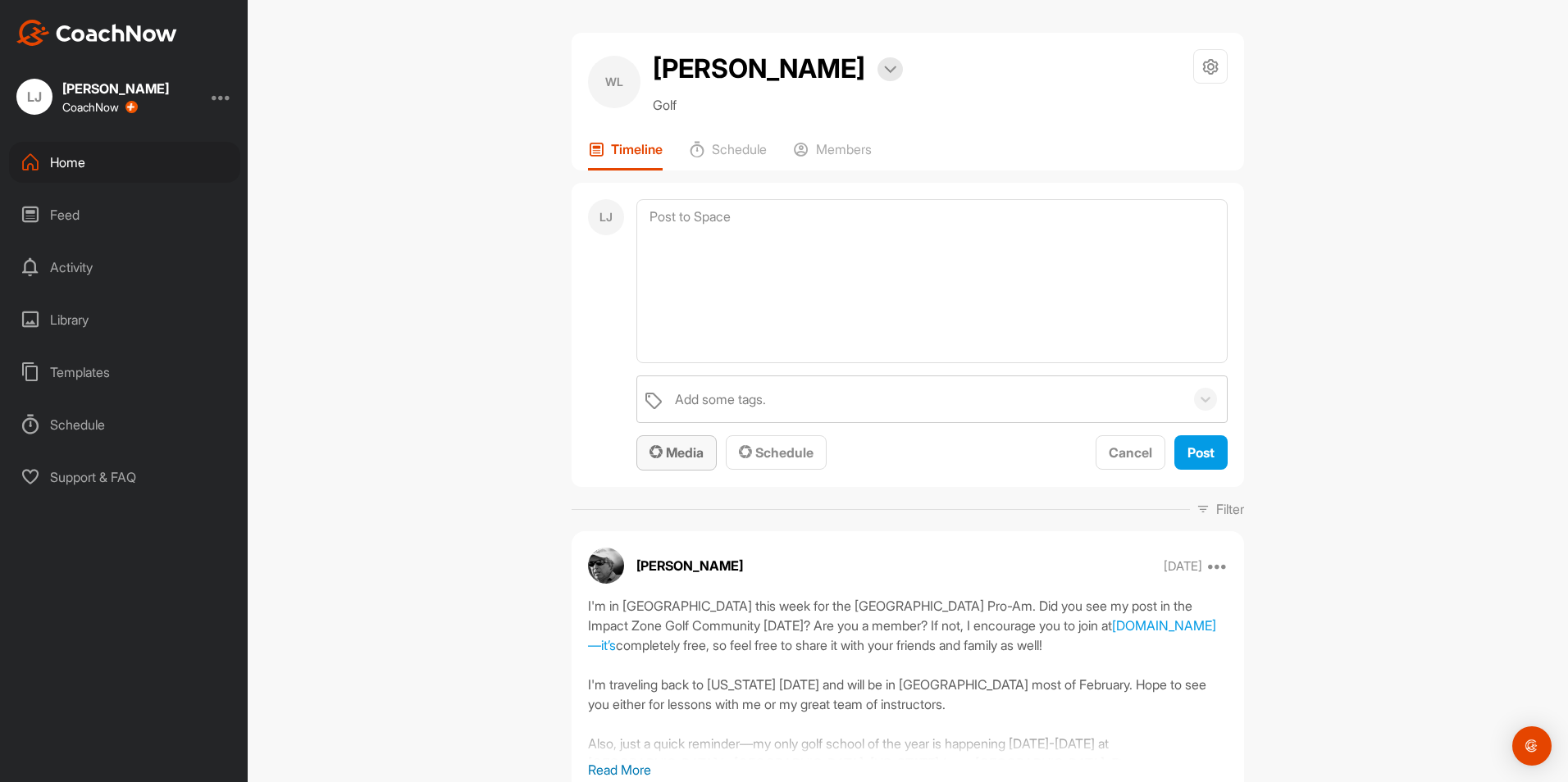
click at [687, 460] on span "Media" at bounding box center [676, 452] width 54 height 17
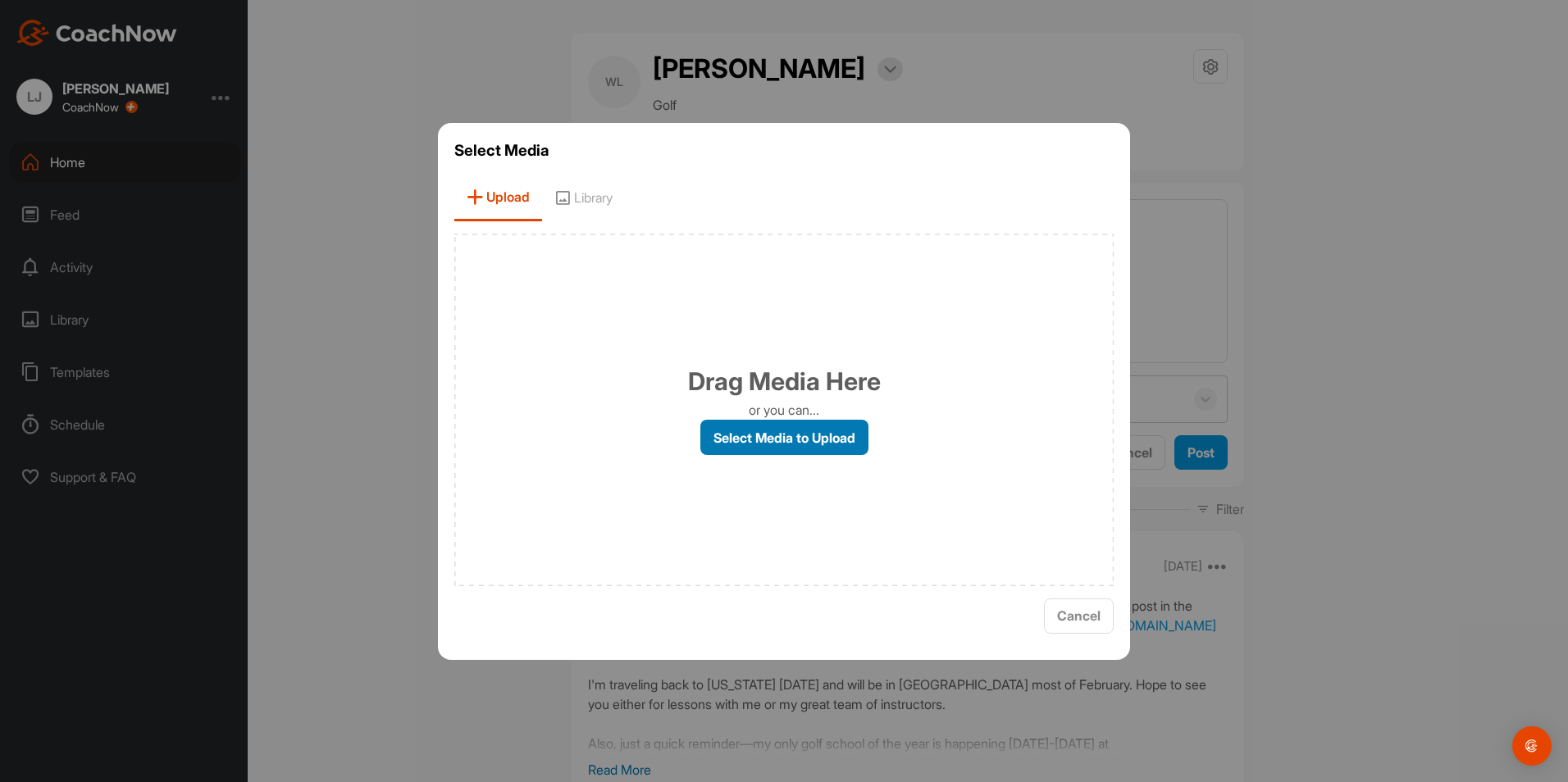
click at [799, 447] on label "Select Media to Upload" at bounding box center [784, 437] width 168 height 36
click at [0, 0] on input "Select Media to Upload" at bounding box center [0, 0] width 0 height 0
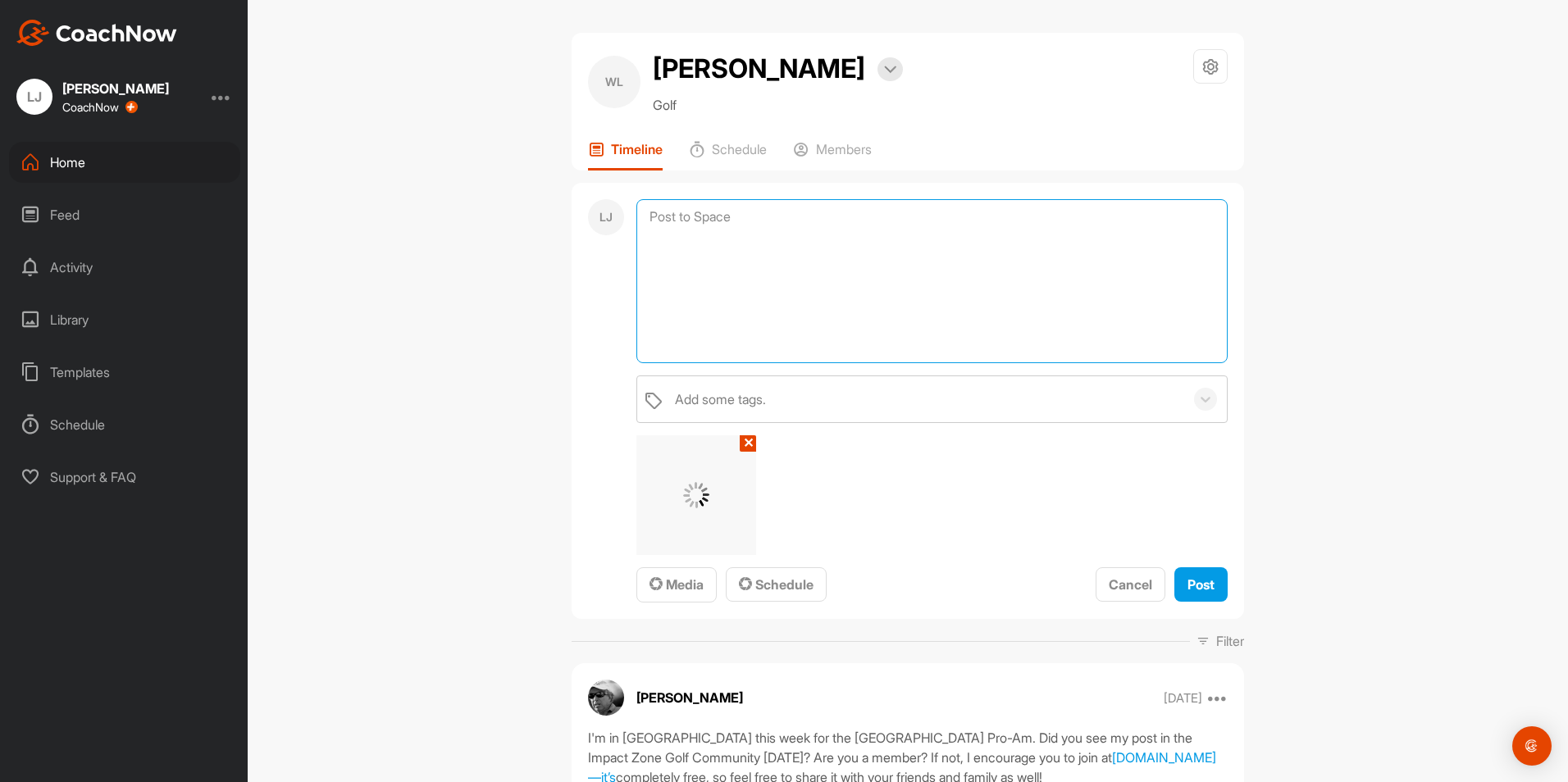
click at [710, 245] on textarea at bounding box center [931, 281] width 591 height 164
type textarea "Using our lower body to bring the club down."
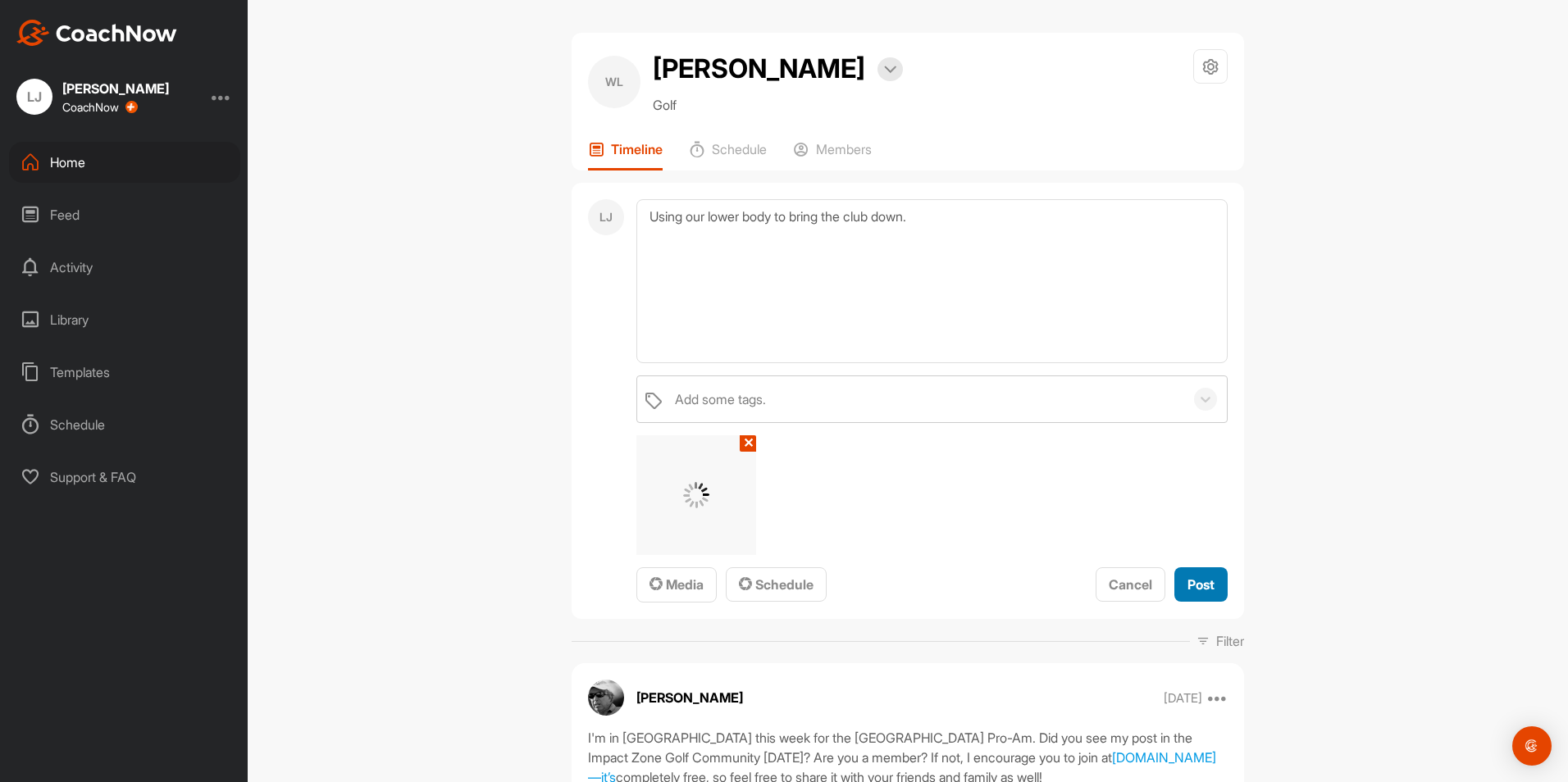
click at [1198, 586] on span "Post" at bounding box center [1200, 585] width 27 height 17
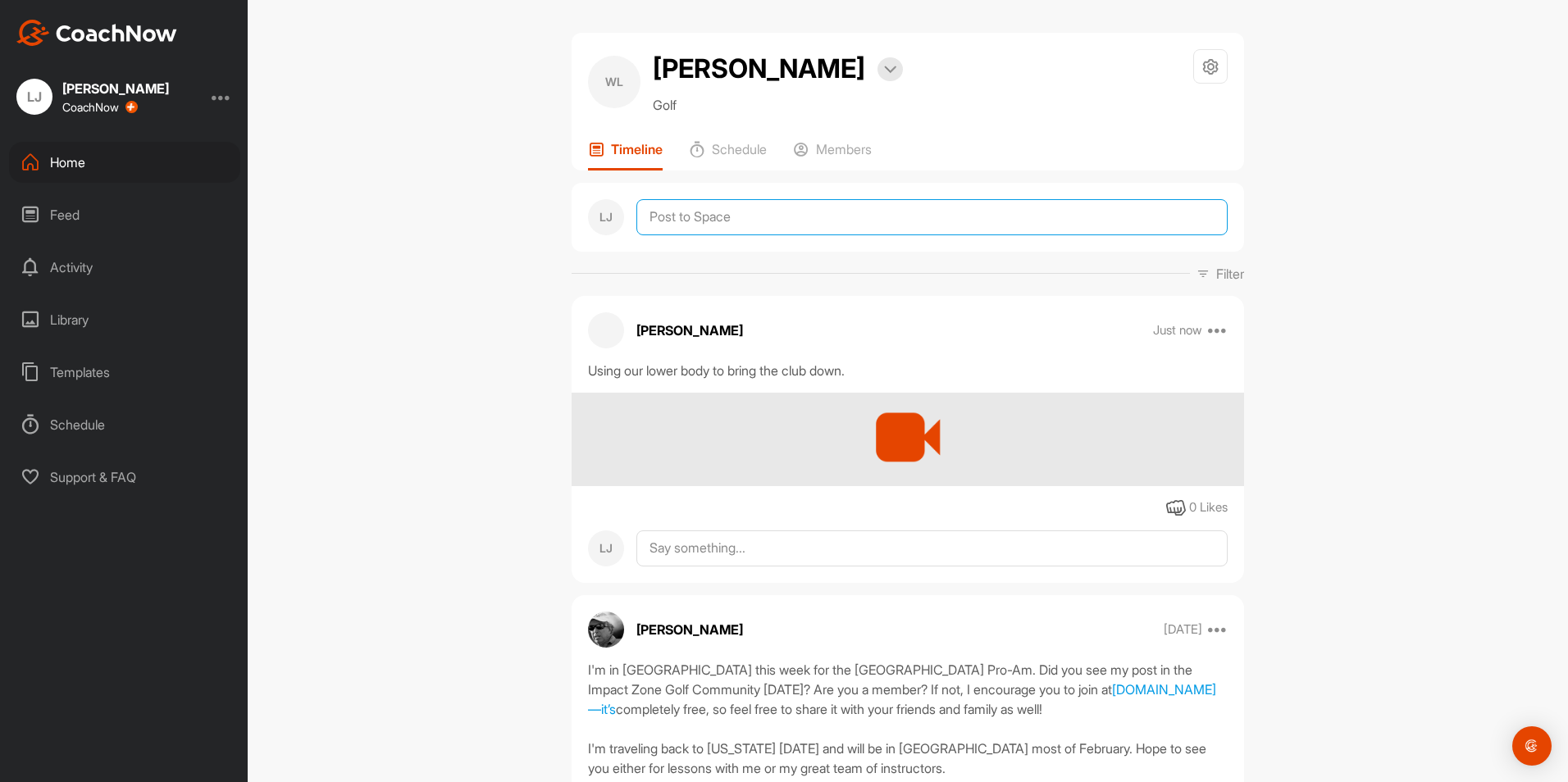
click at [690, 214] on textarea at bounding box center [931, 217] width 591 height 37
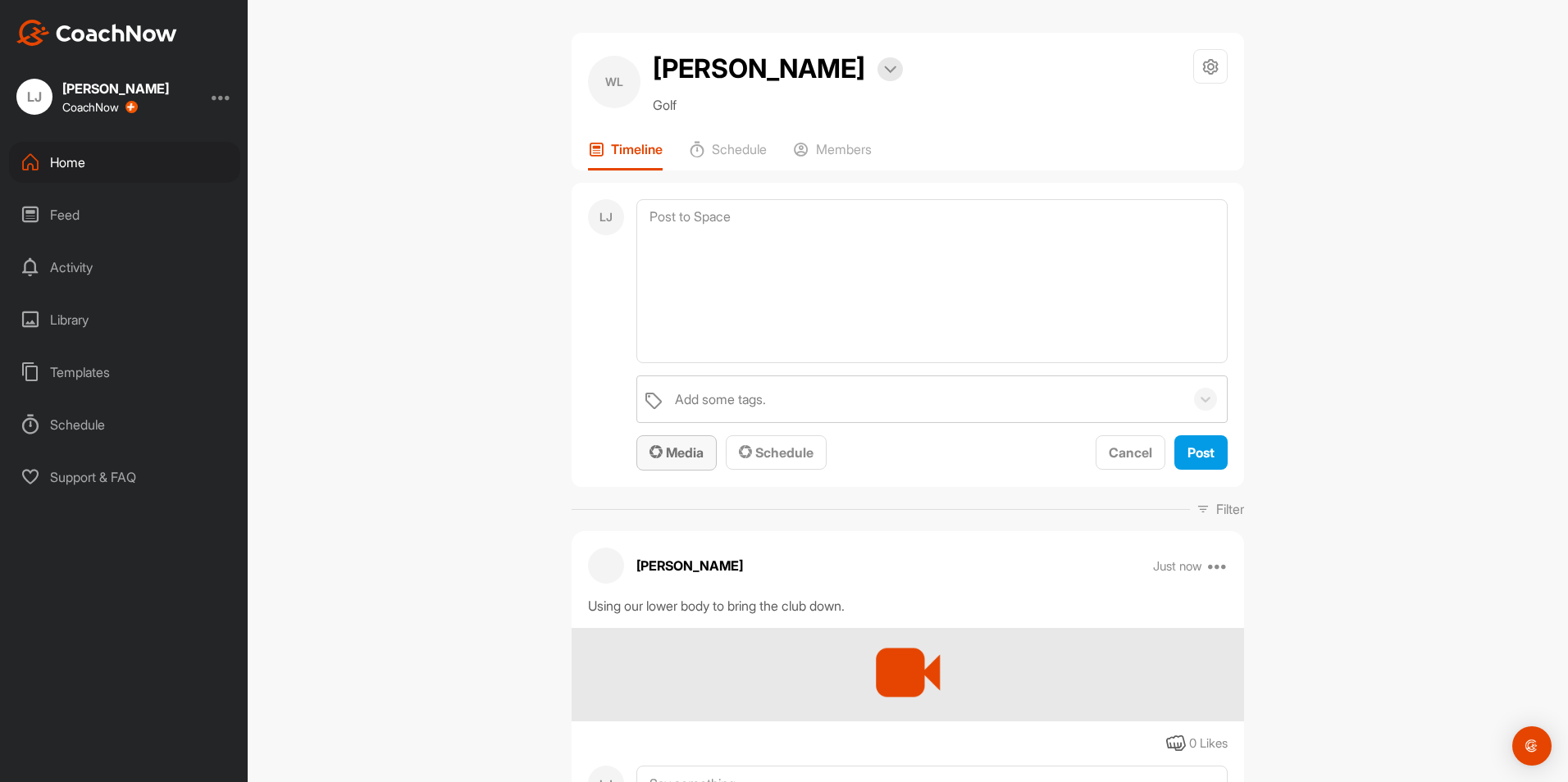
click at [650, 453] on icon "button" at bounding box center [656, 451] width 13 height 13
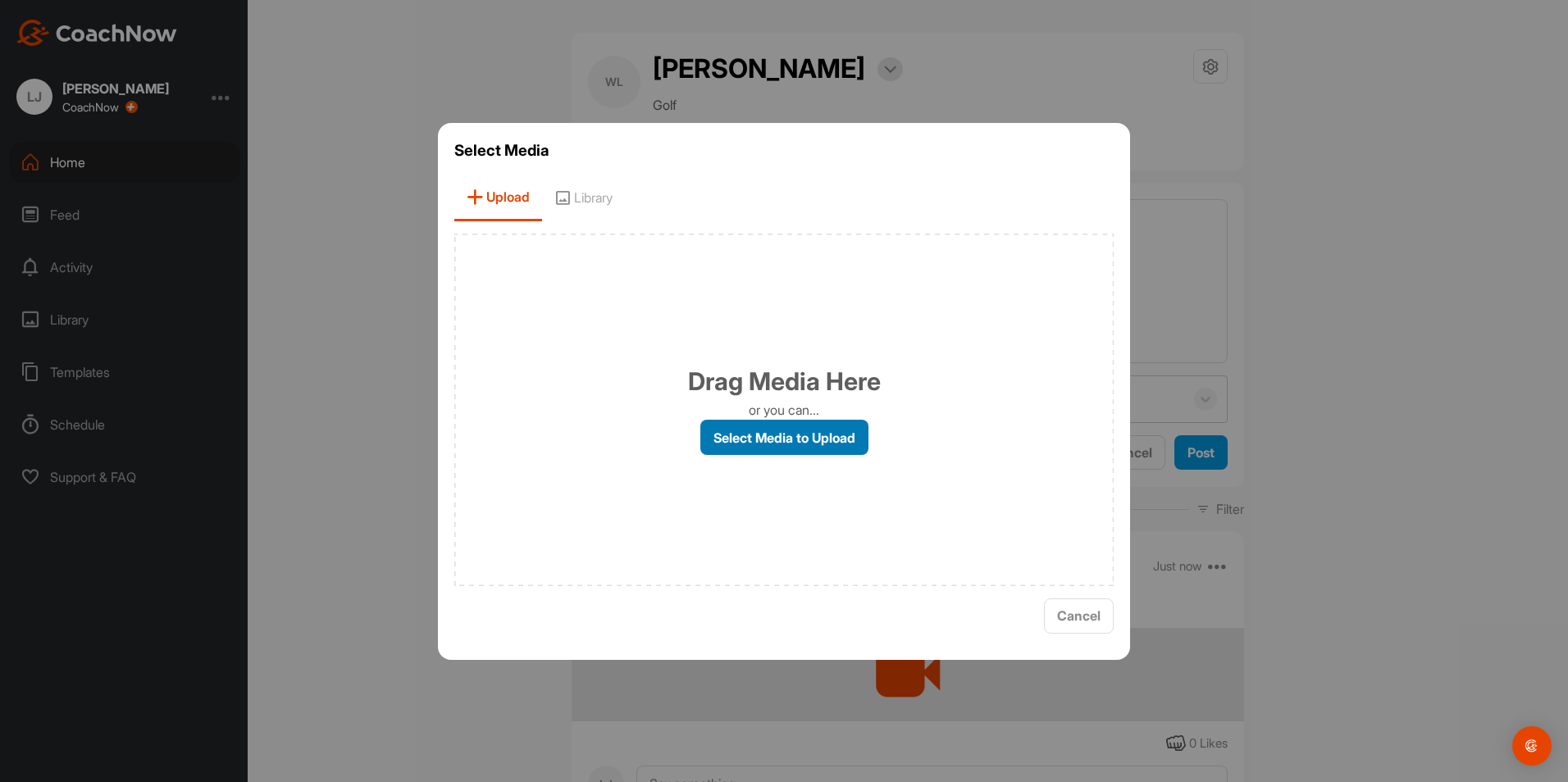
click at [742, 442] on label "Select Media to Upload" at bounding box center [784, 437] width 168 height 36
click at [0, 0] on input "Select Media to Upload" at bounding box center [0, 0] width 0 height 0
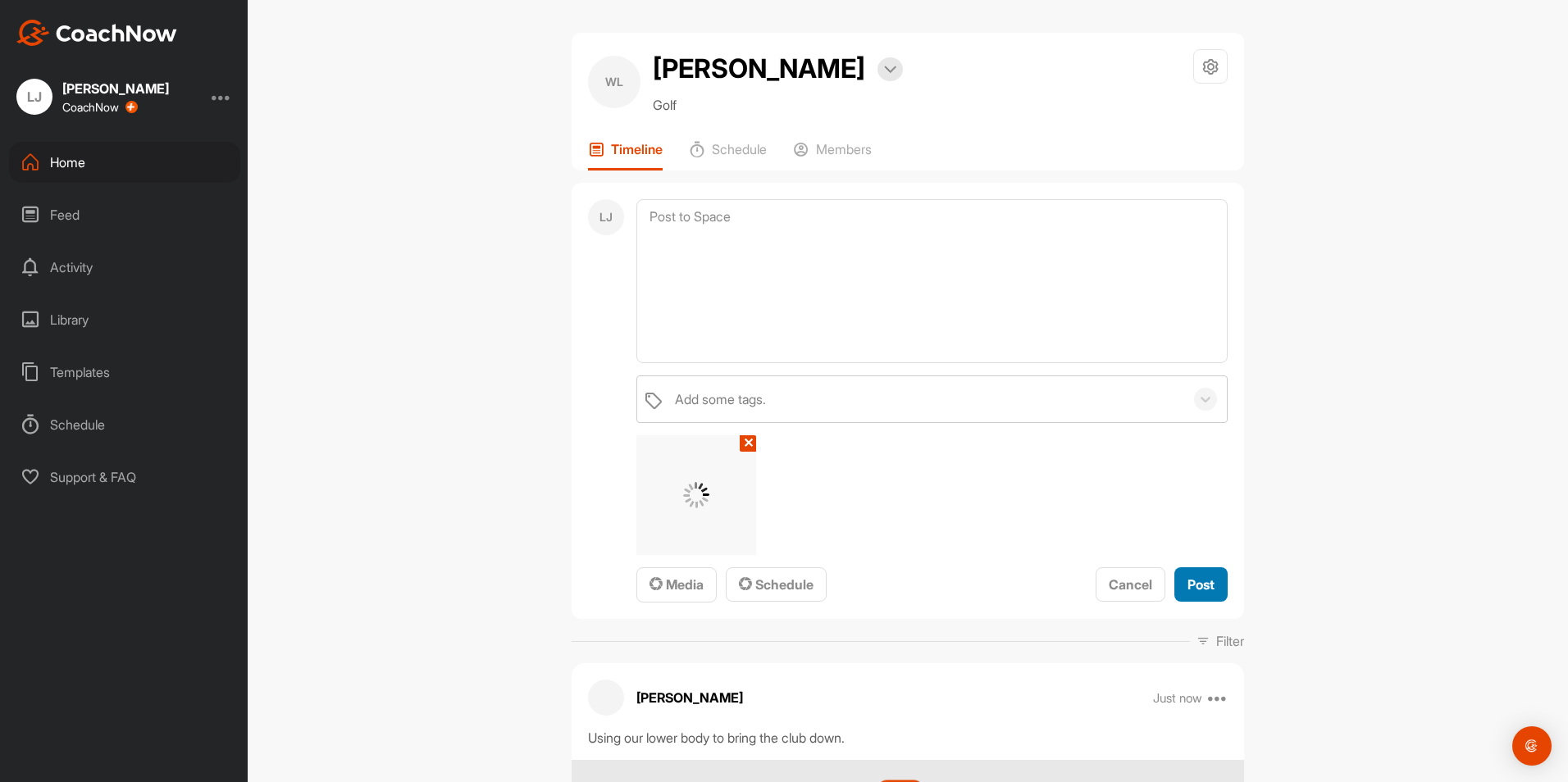
click at [1189, 587] on span "Post" at bounding box center [1200, 585] width 27 height 17
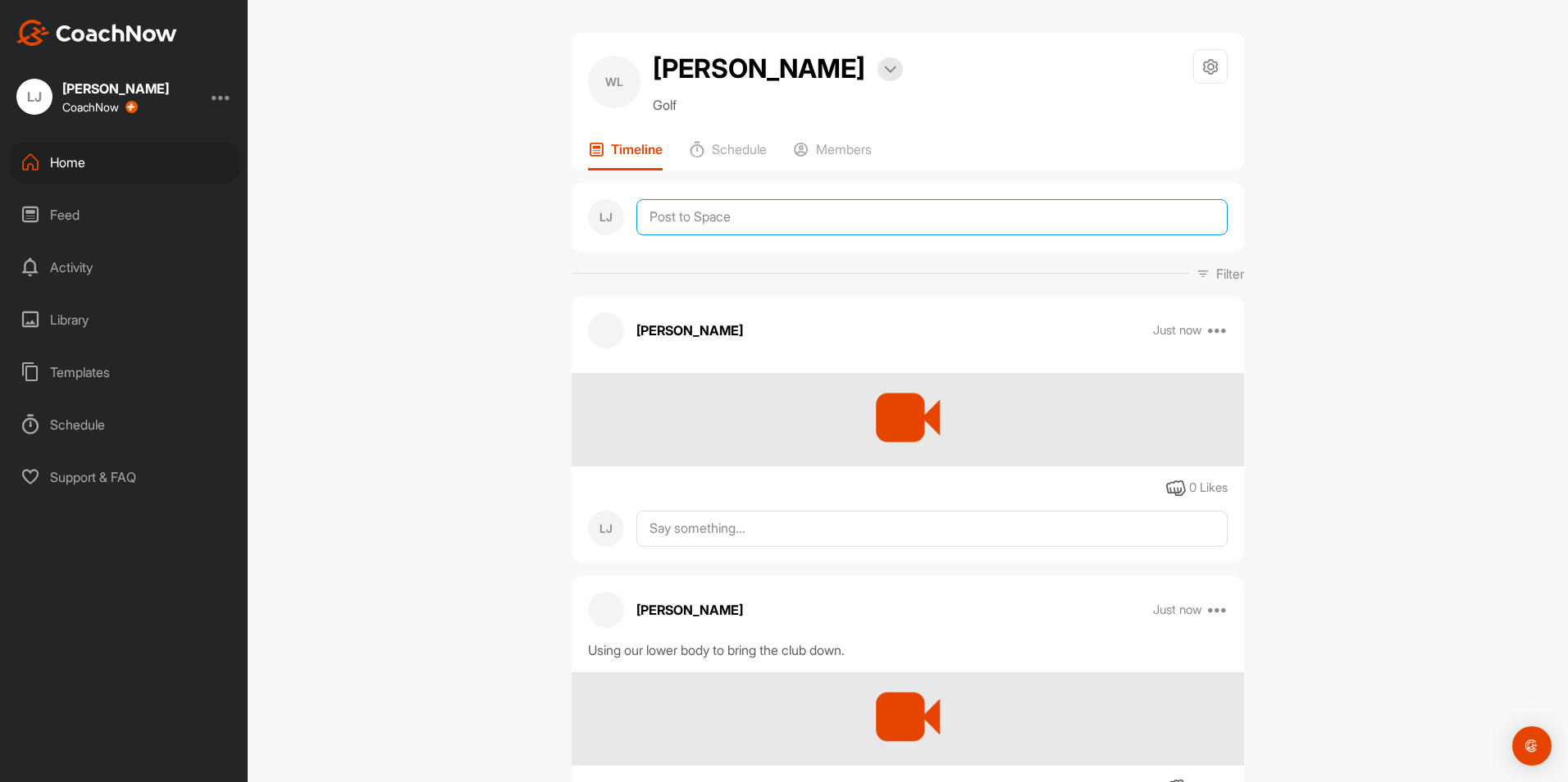
click at [700, 212] on textarea at bounding box center [931, 217] width 591 height 37
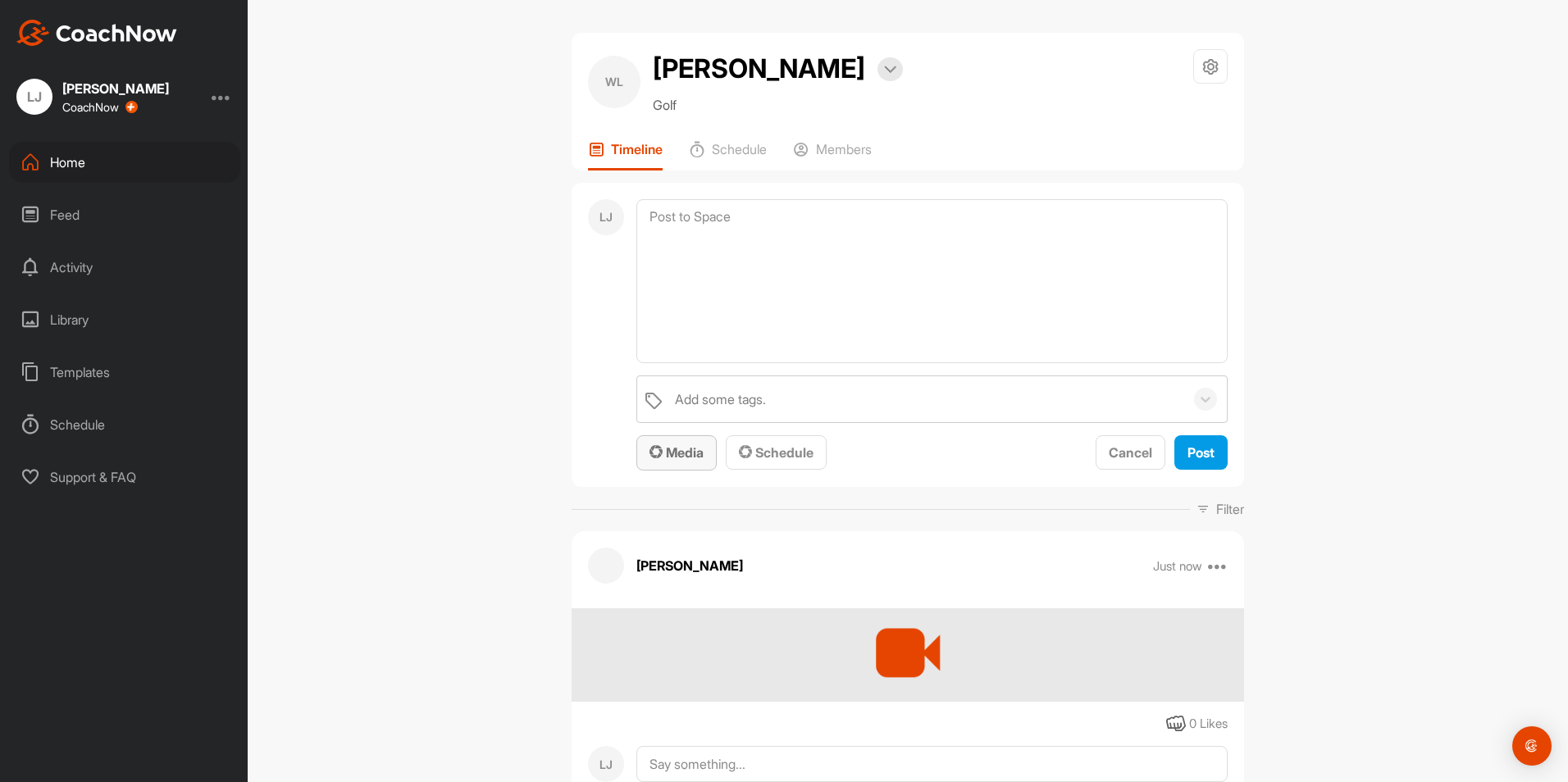
click at [684, 452] on span "Media" at bounding box center [676, 452] width 54 height 17
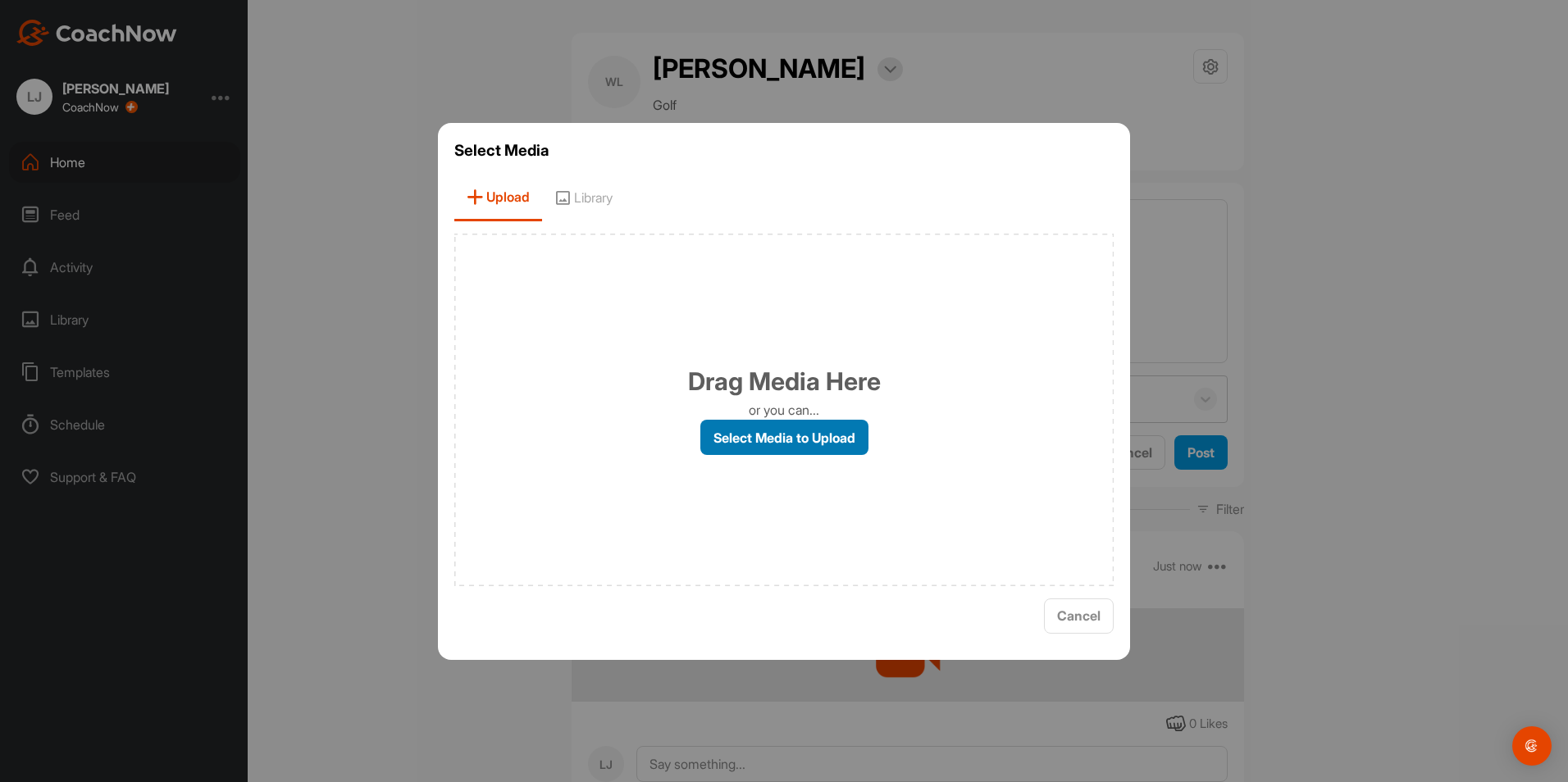
click at [748, 432] on label "Select Media to Upload" at bounding box center [784, 437] width 168 height 36
click at [0, 0] on input "Select Media to Upload" at bounding box center [0, 0] width 0 height 0
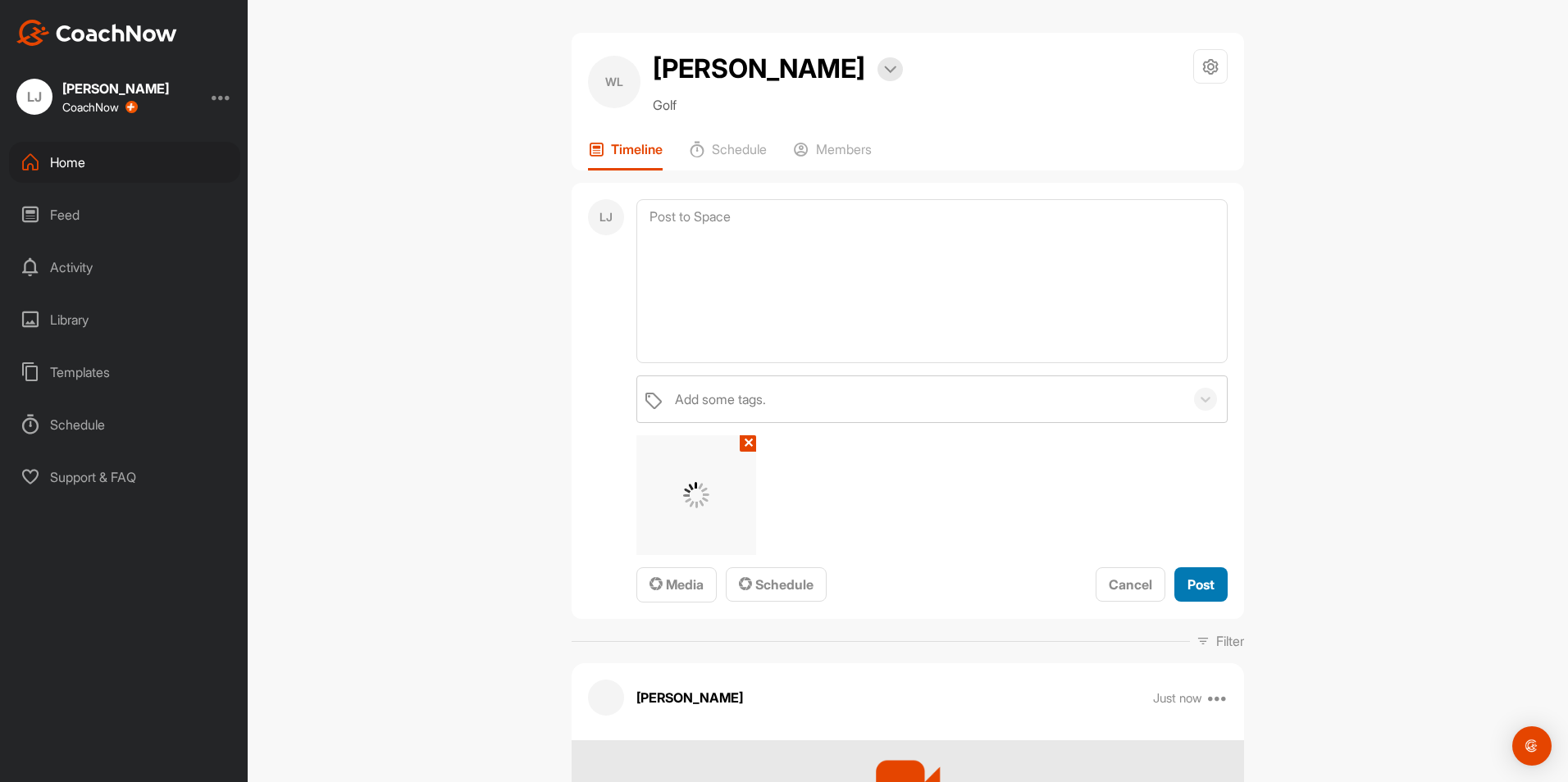
click at [1199, 592] on div "Post" at bounding box center [1200, 585] width 27 height 20
